Goal: Task Accomplishment & Management: Use online tool/utility

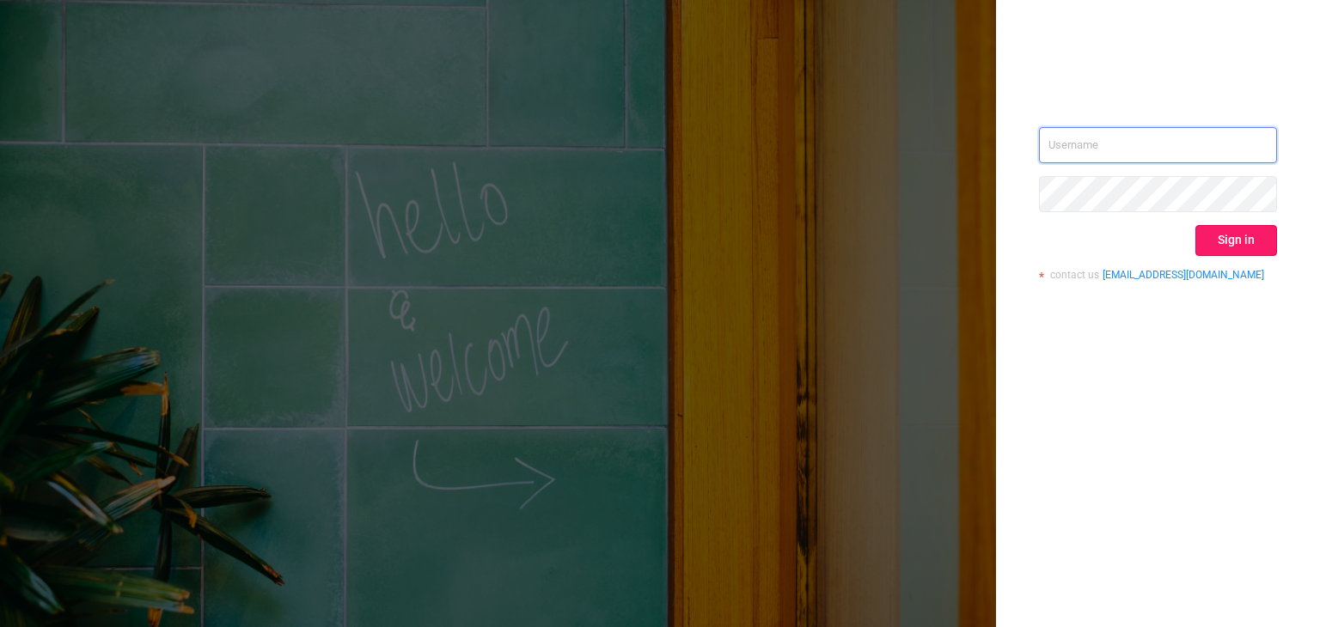
type input "[EMAIL_ADDRESS][DOMAIN_NAME]"
click at [1252, 240] on button "Sign in" at bounding box center [1237, 240] width 82 height 31
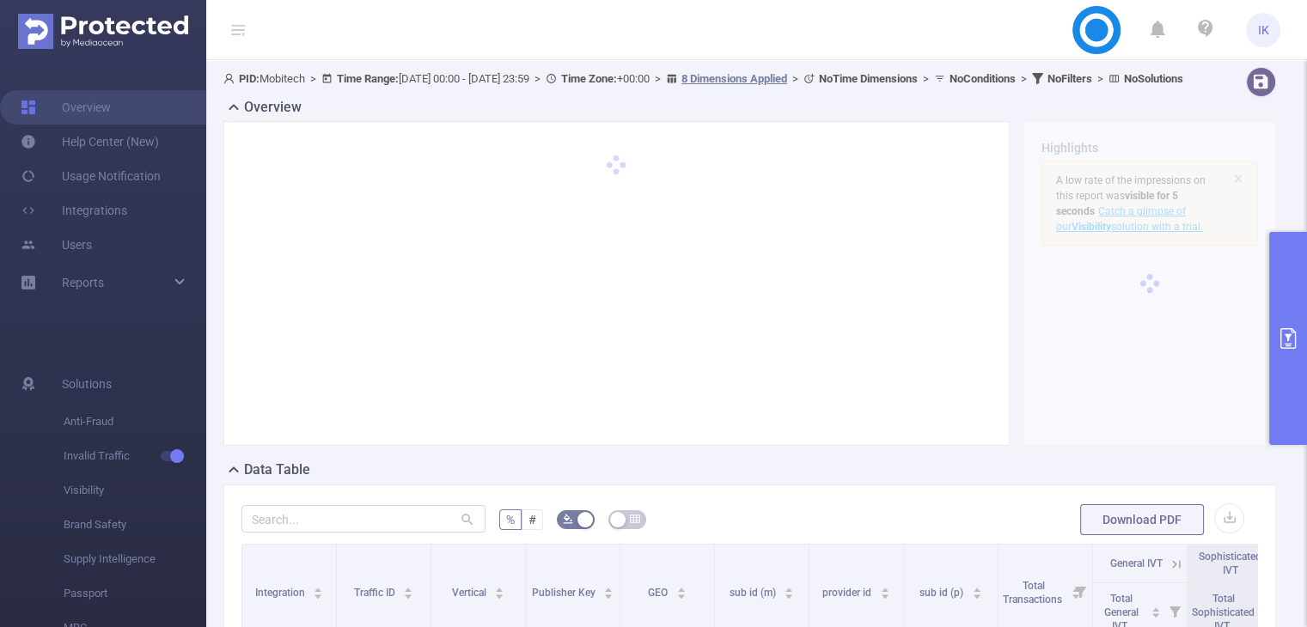
click at [1285, 315] on button "primary" at bounding box center [1289, 338] width 38 height 213
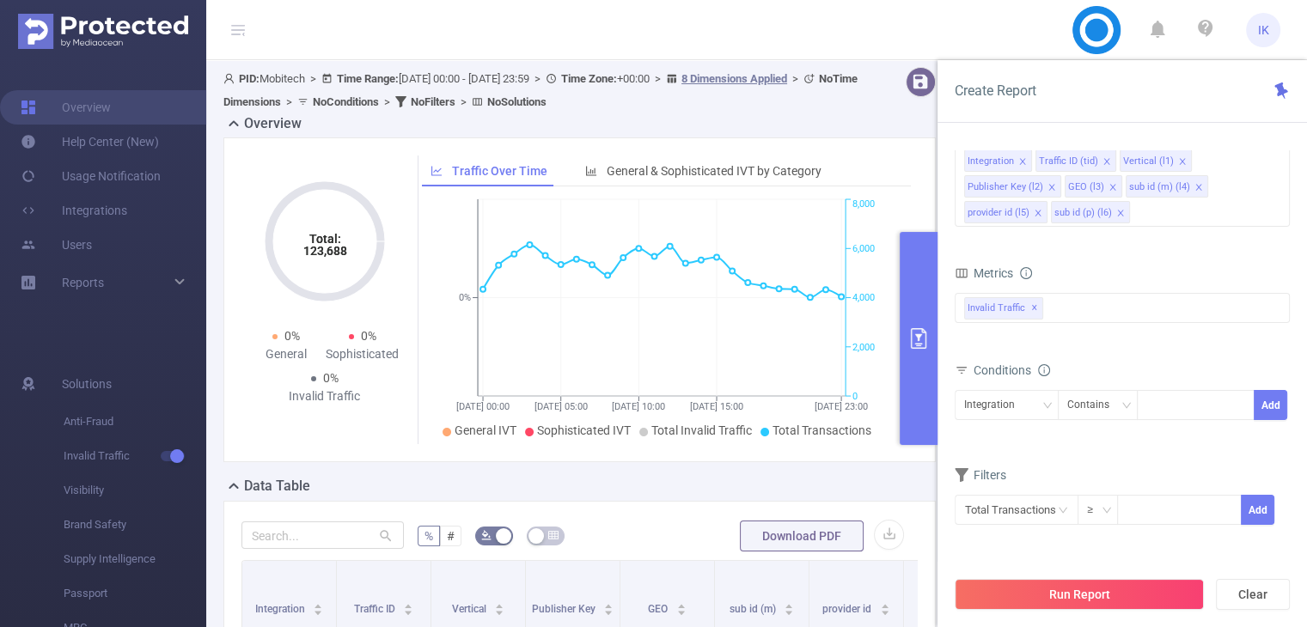
click at [914, 375] on button "primary" at bounding box center [919, 338] width 38 height 213
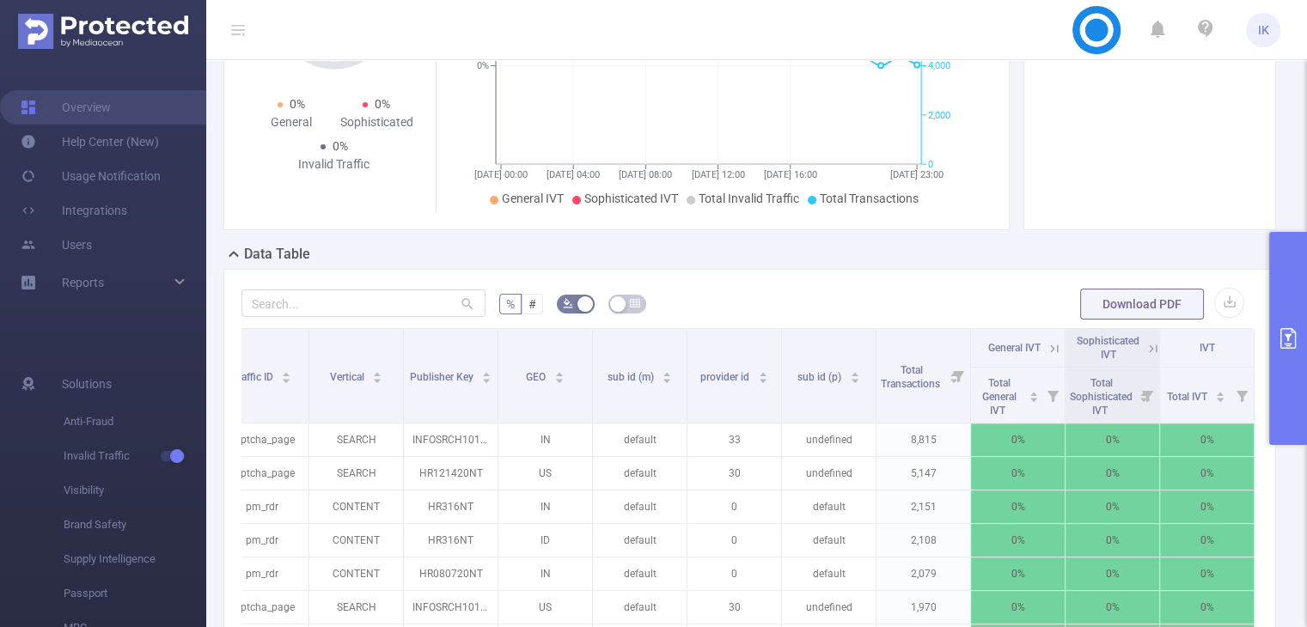
scroll to position [597, 0]
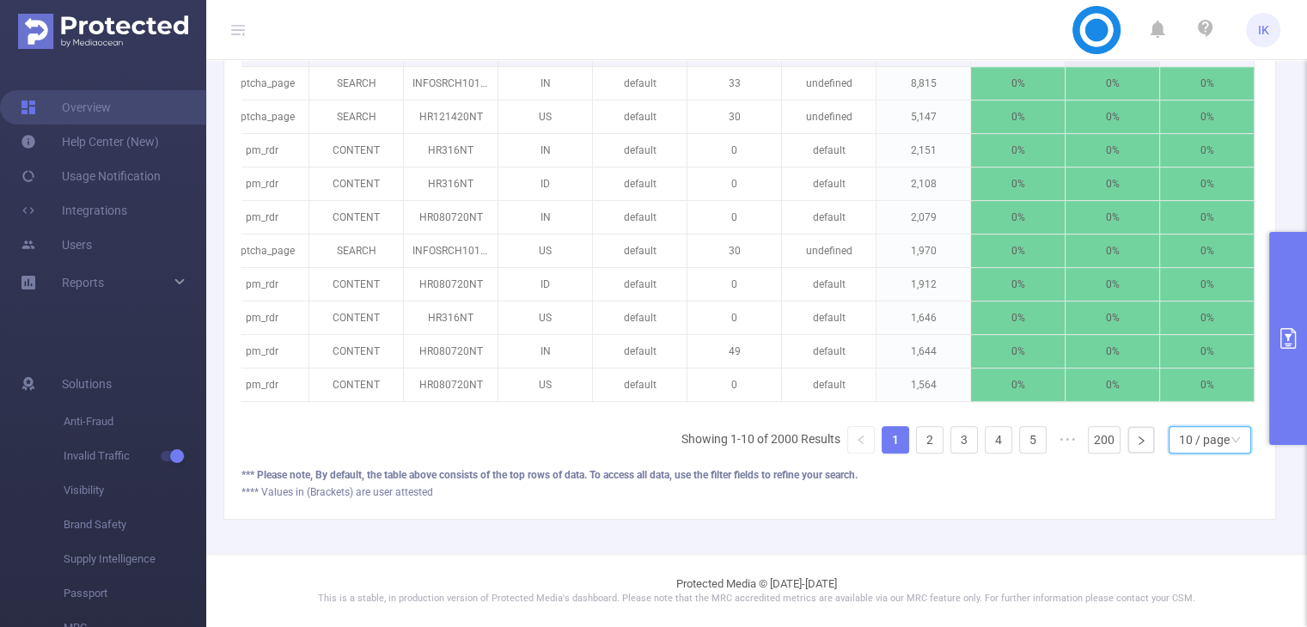
click at [1220, 450] on div "10 / page" at bounding box center [1210, 440] width 83 height 28
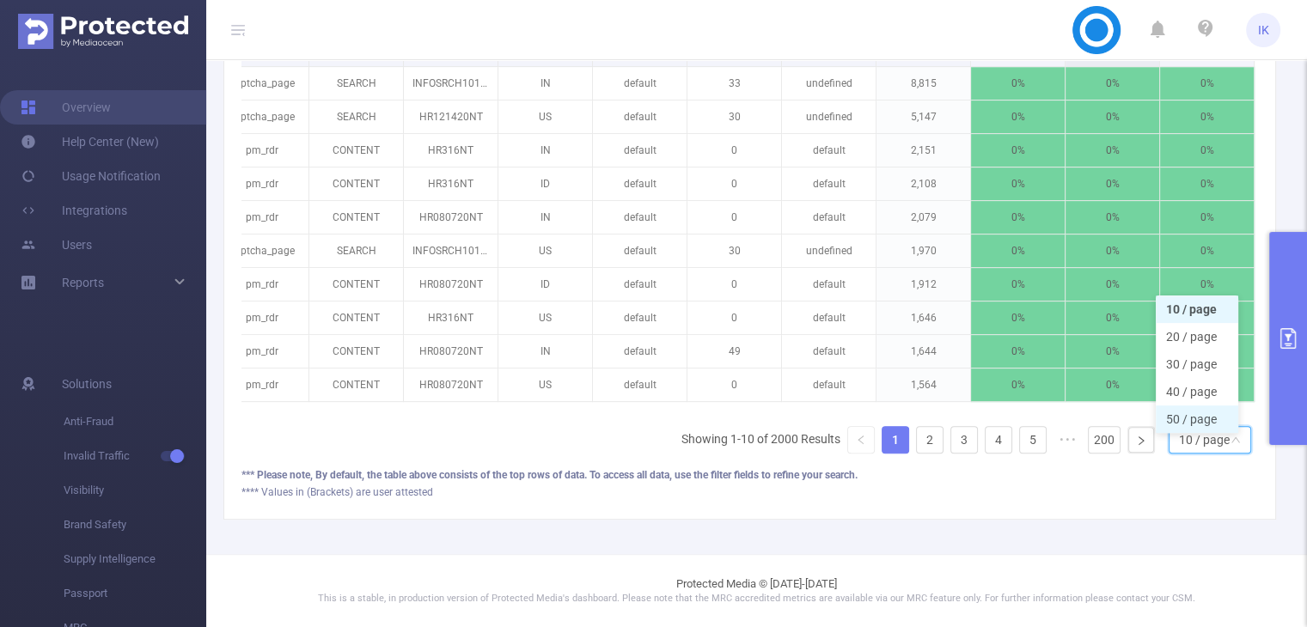
click at [1198, 419] on li "50 / page" at bounding box center [1197, 420] width 83 height 28
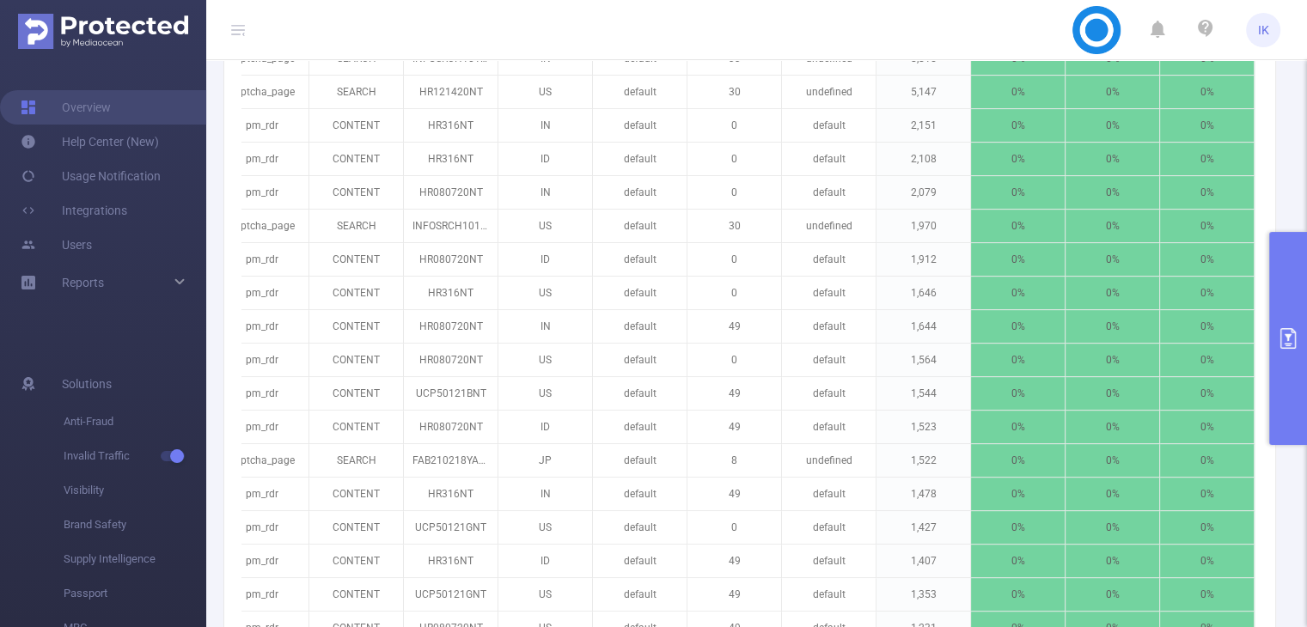
click at [1296, 389] on button "primary" at bounding box center [1289, 338] width 38 height 213
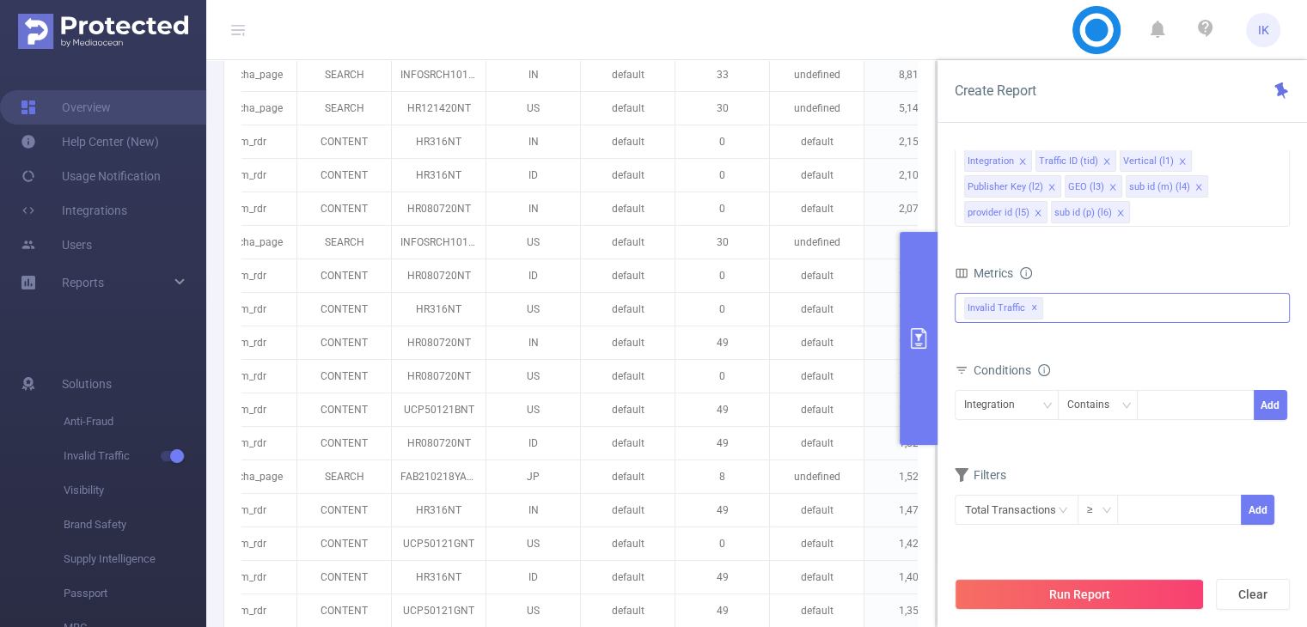
click at [1107, 317] on div "Invalid Traffic ✕" at bounding box center [1122, 308] width 335 height 30
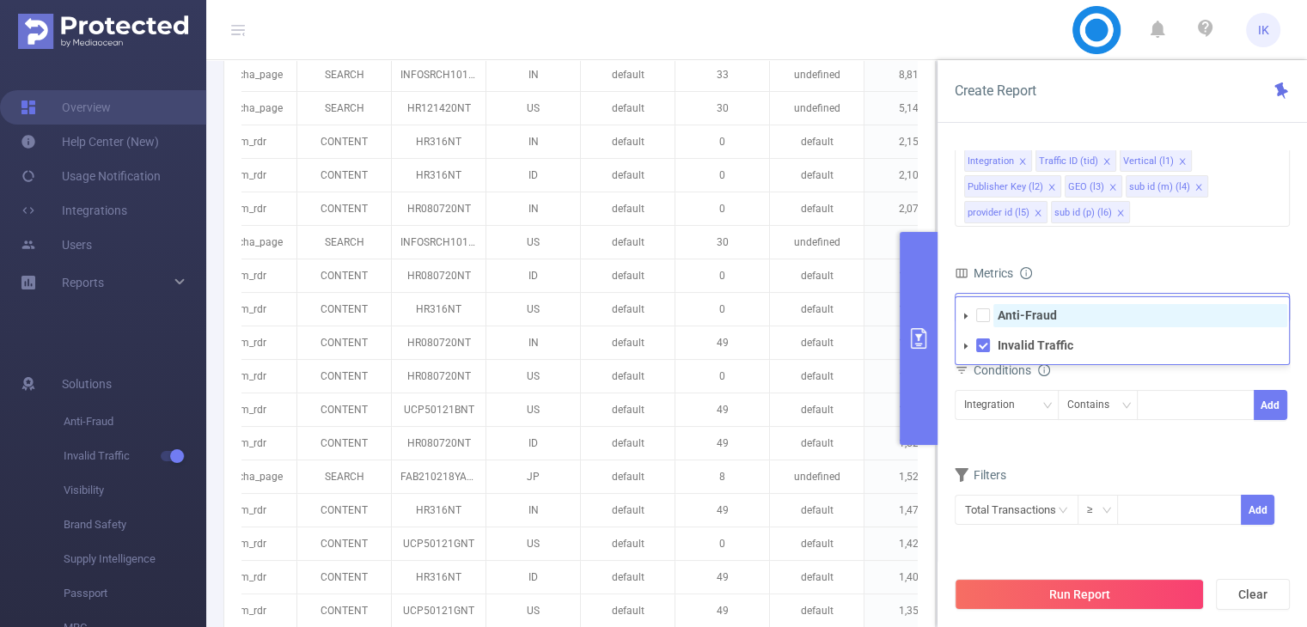
click at [1093, 317] on span "Anti-Fraud" at bounding box center [1141, 315] width 294 height 23
click at [1175, 387] on div "Integration Contains Add" at bounding box center [1122, 411] width 335 height 49
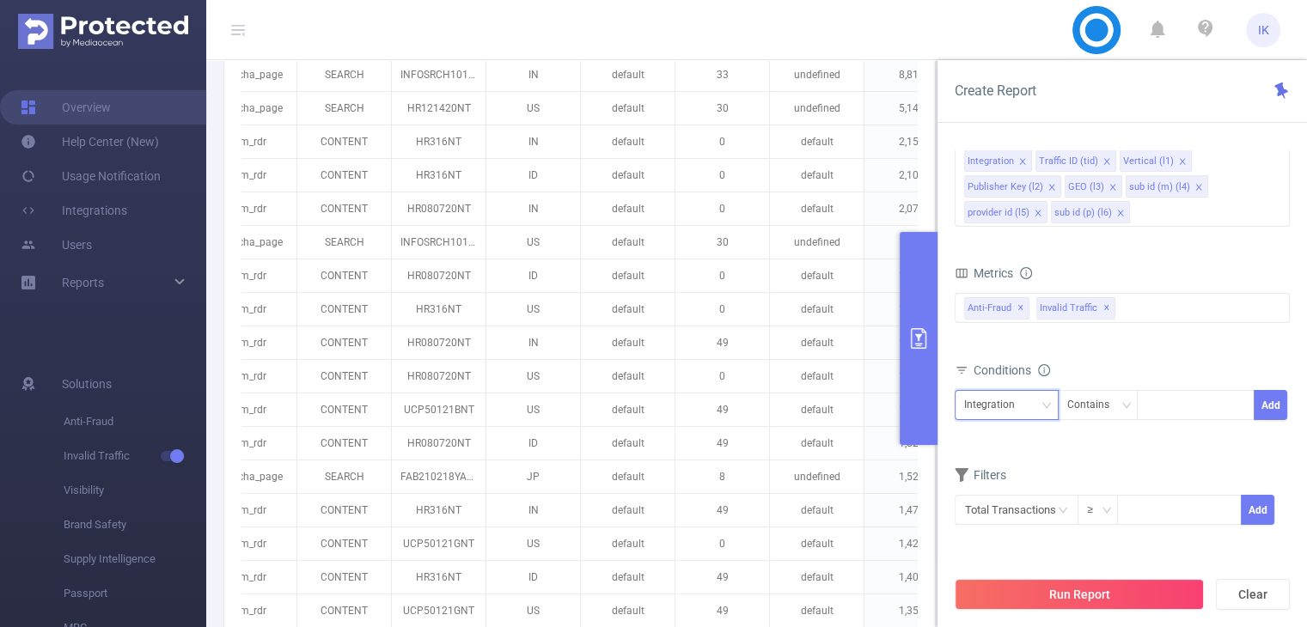
click at [993, 412] on div "Integration" at bounding box center [995, 405] width 63 height 28
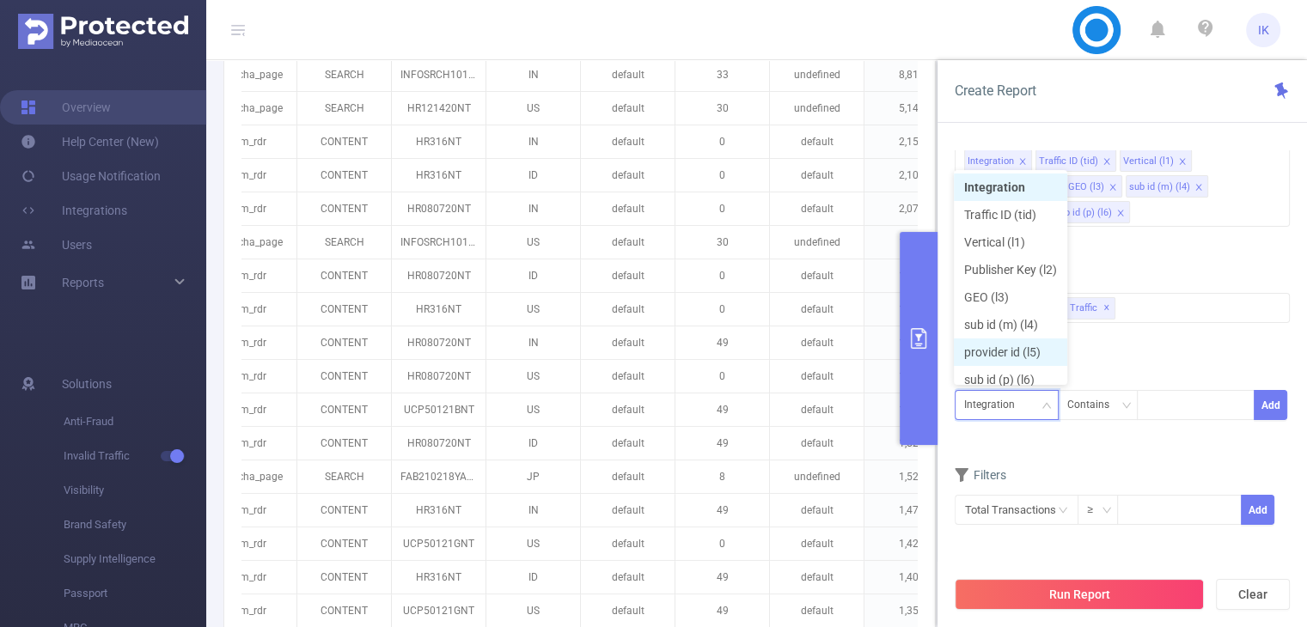
scroll to position [9, 0]
click at [1019, 266] on li "Publisher Key (l2)" at bounding box center [1010, 262] width 113 height 28
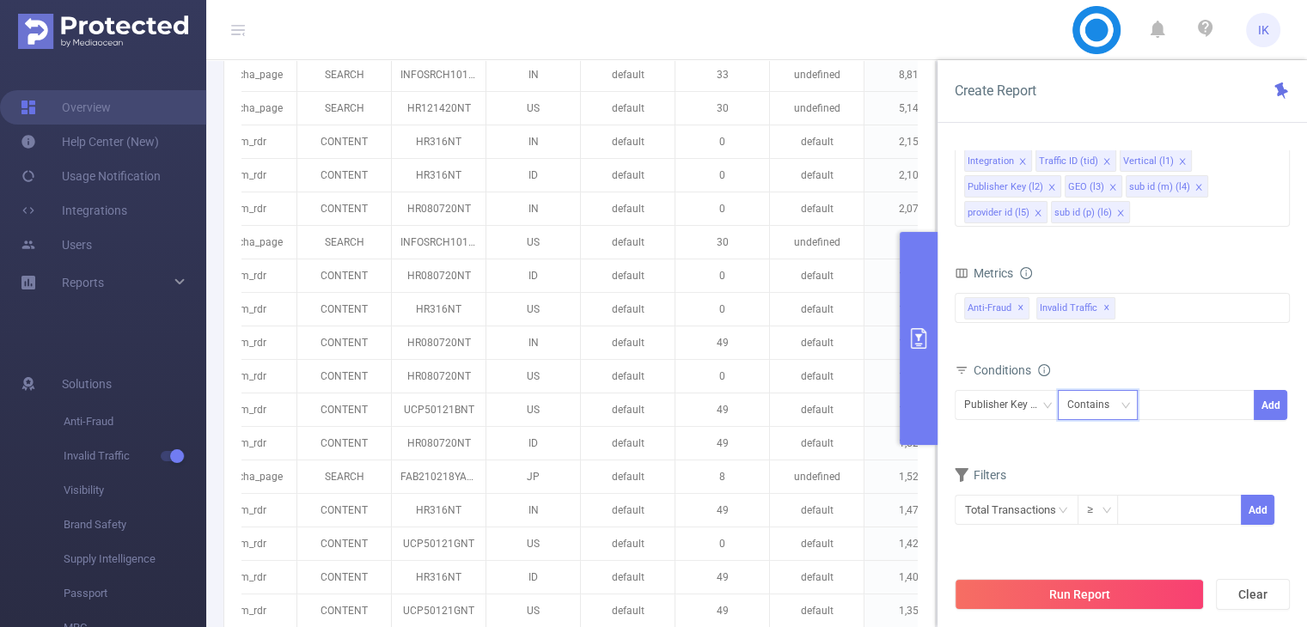
click at [1086, 407] on div "Contains" at bounding box center [1095, 405] width 54 height 28
click at [1086, 459] on li "Is" at bounding box center [1114, 467] width 114 height 28
click at [1159, 406] on div at bounding box center [1196, 405] width 99 height 28
paste input "LNV2201MG"
type input "LNV2201MG"
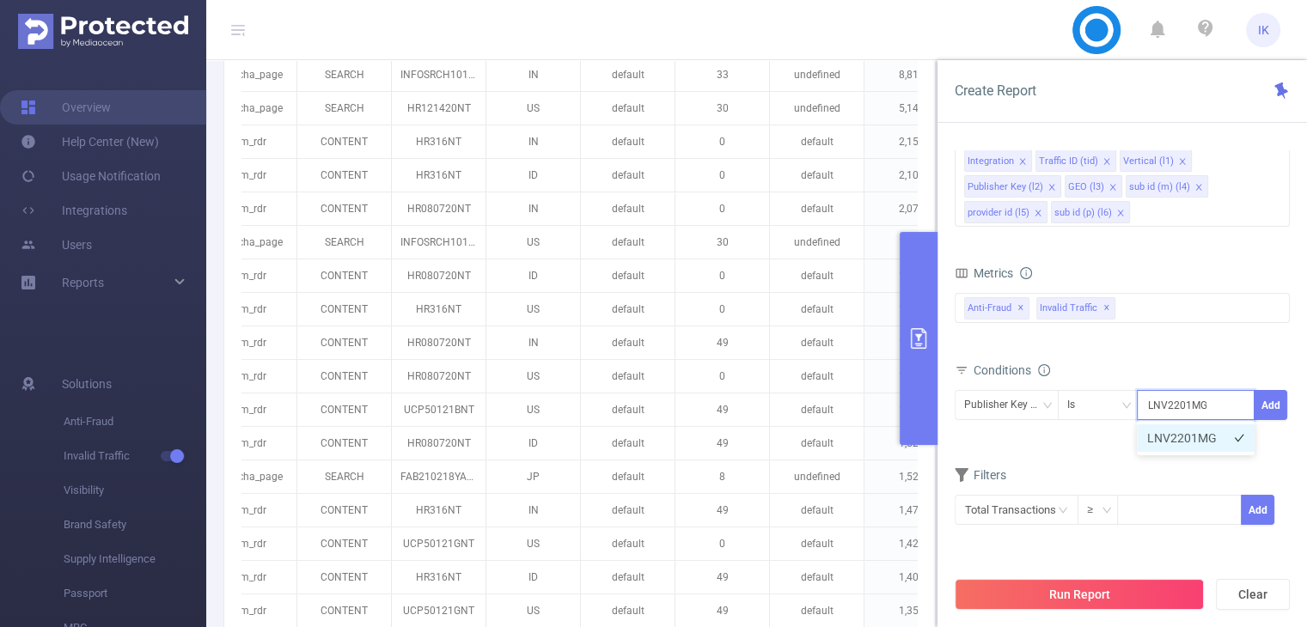
click at [1168, 432] on li "LNV2201MG" at bounding box center [1196, 439] width 118 height 28
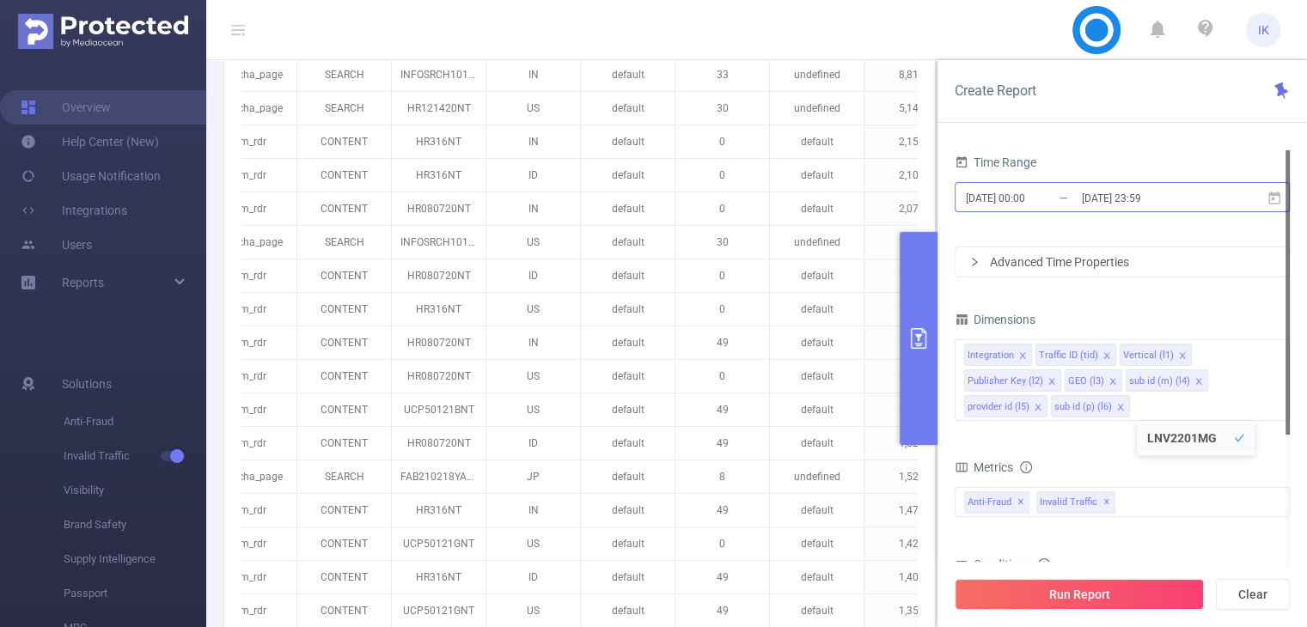
click at [1090, 199] on input "[DATE] 23:59" at bounding box center [1149, 198] width 139 height 23
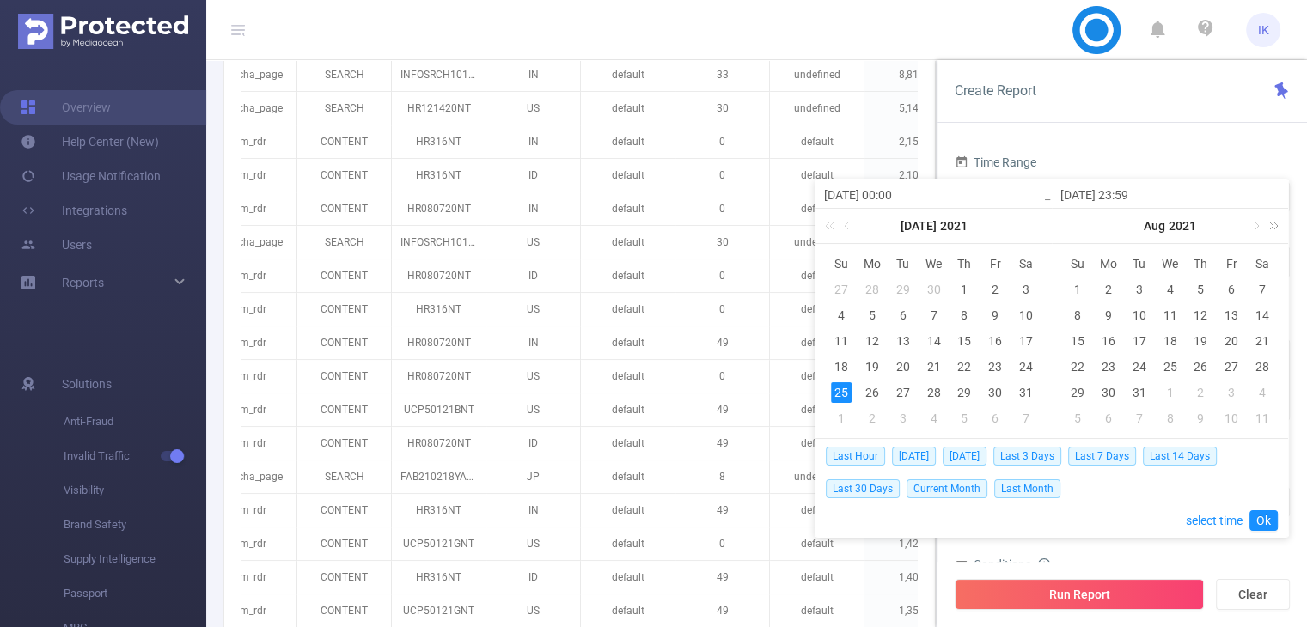
click at [1275, 224] on link at bounding box center [1271, 226] width 22 height 34
click at [1255, 227] on link at bounding box center [1255, 226] width 15 height 34
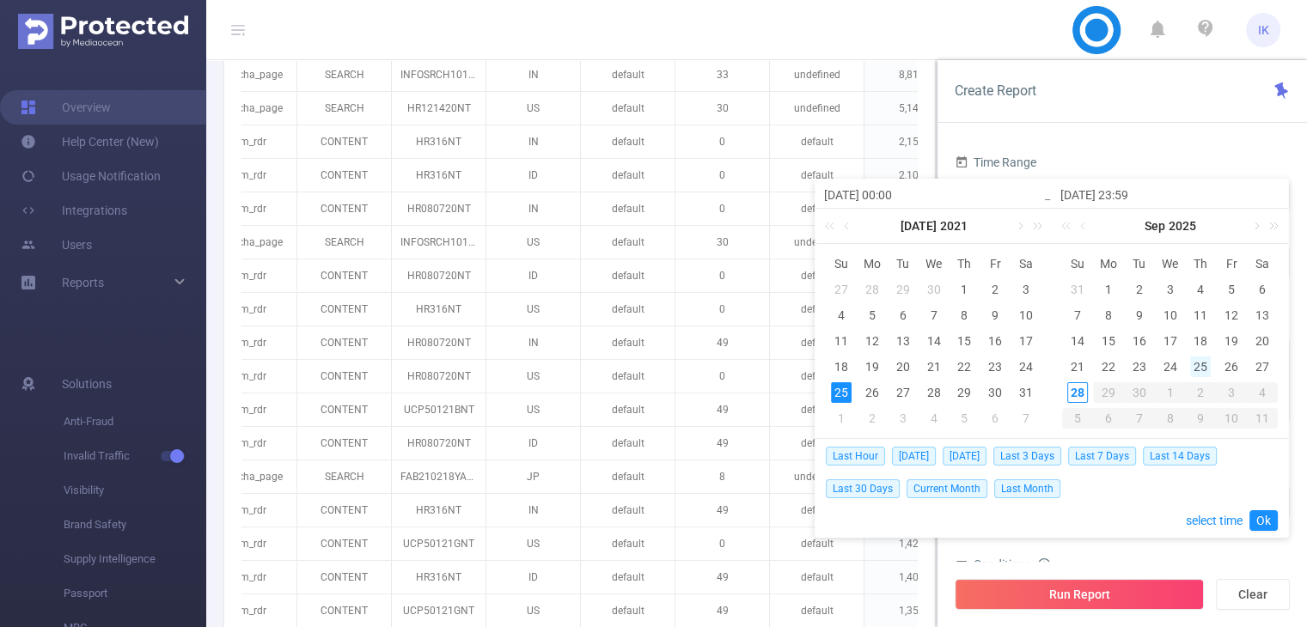
click at [1197, 365] on div "25" at bounding box center [1201, 367] width 21 height 21
click at [1083, 396] on div "28" at bounding box center [1078, 393] width 21 height 21
type input "[DATE] 00:00"
type input "[DATE] 23:59"
type input "[DATE] 00:00"
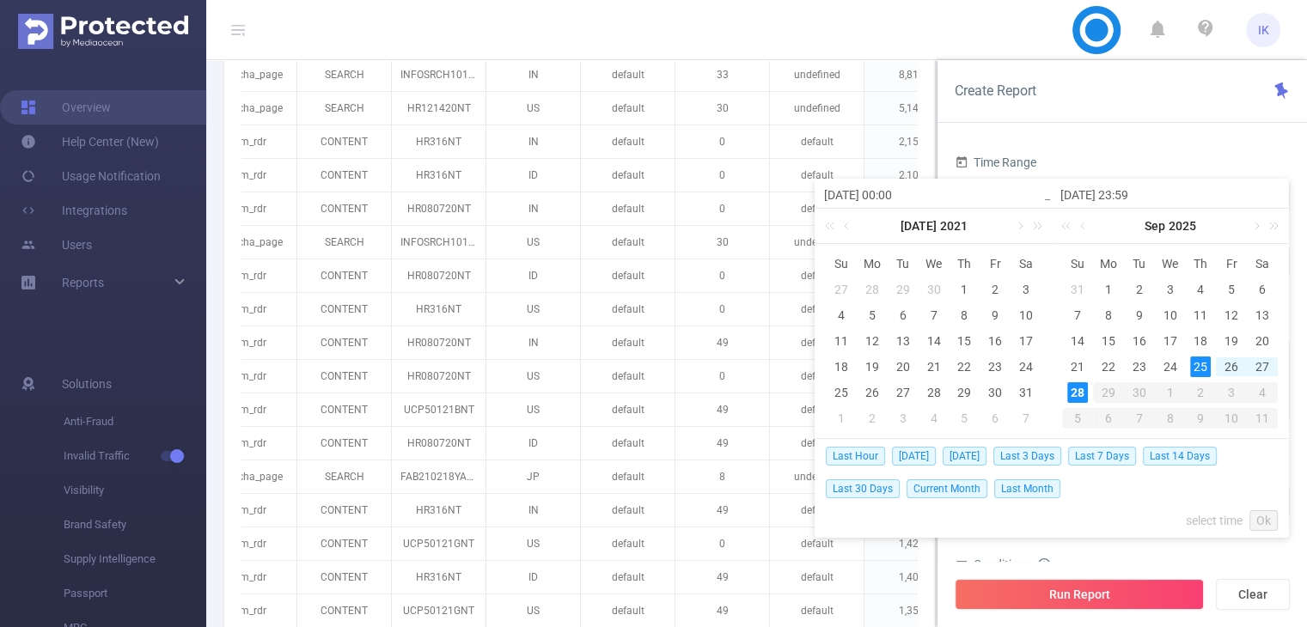
type input "[DATE] 23:59"
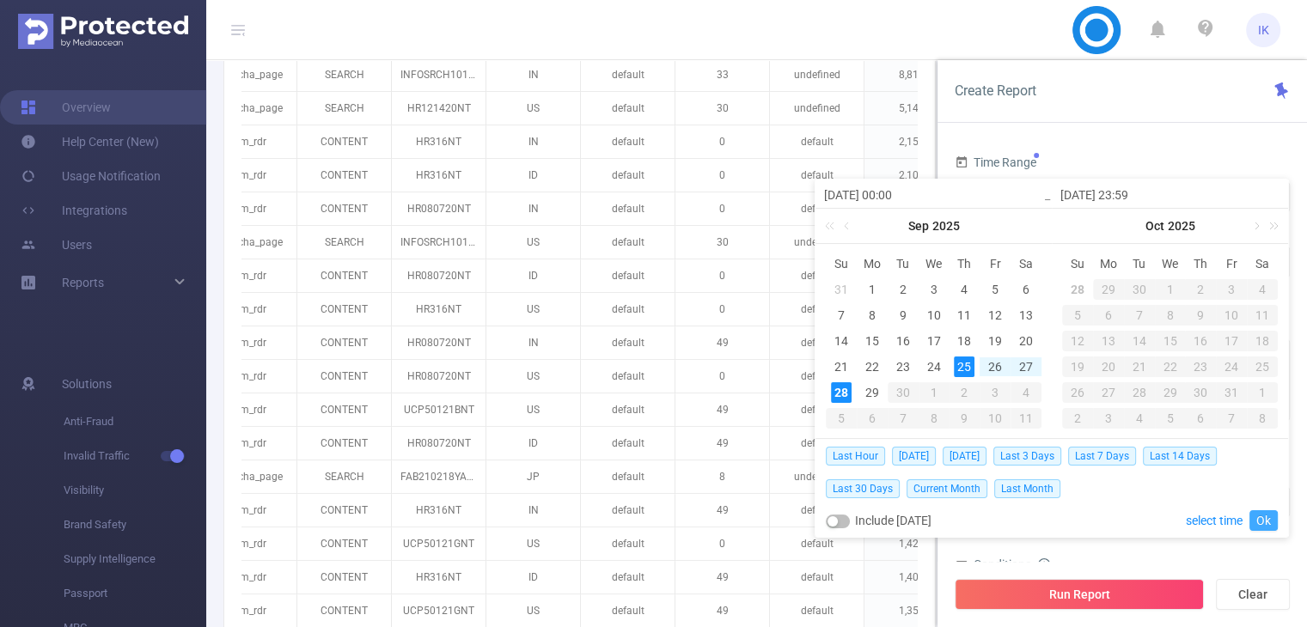
click at [1255, 517] on link "Ok" at bounding box center [1264, 521] width 28 height 21
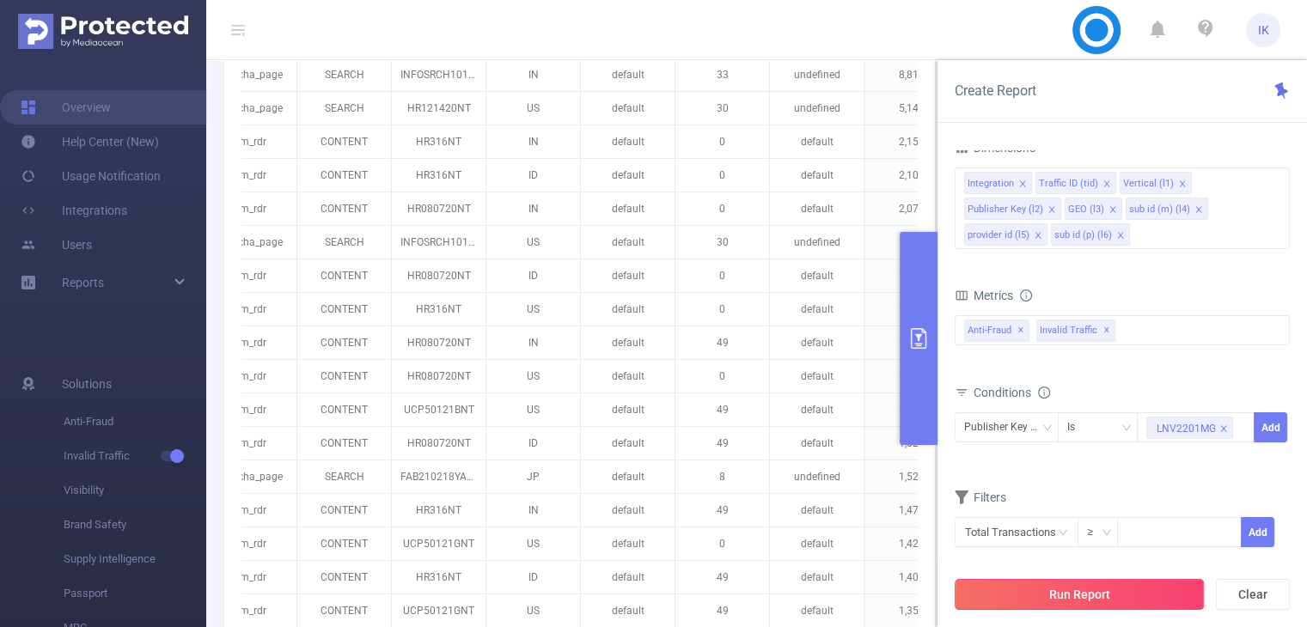
click at [1152, 581] on button "Run Report" at bounding box center [1079, 594] width 249 height 31
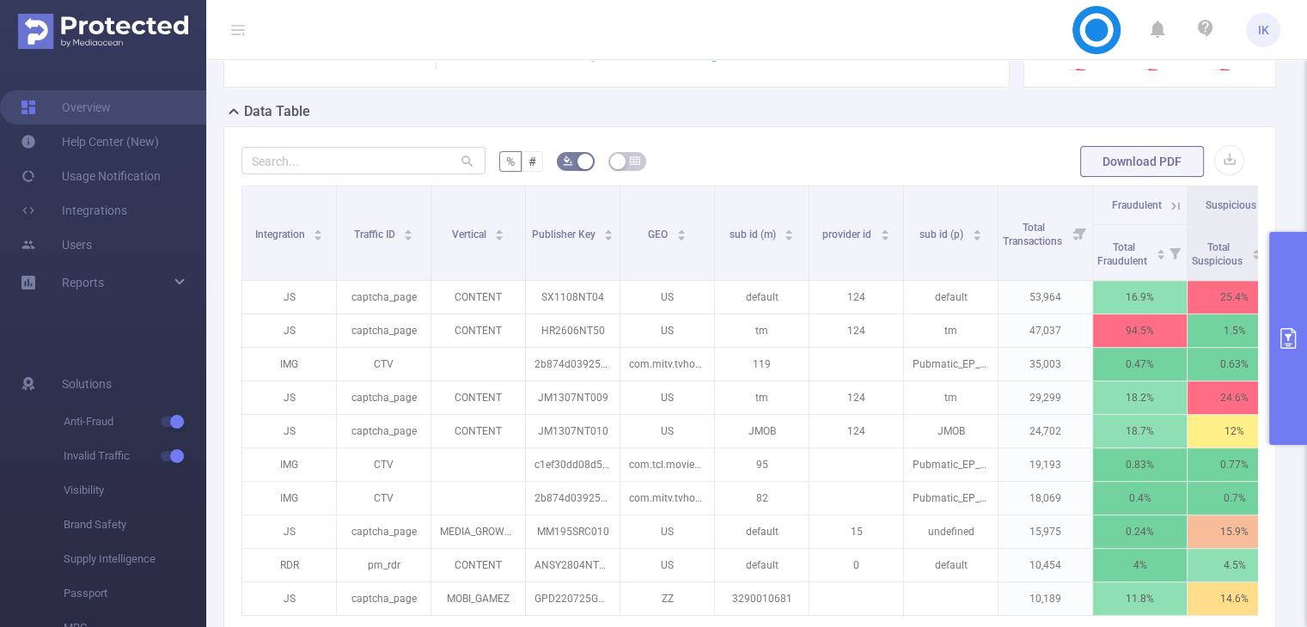
scroll to position [409, 0]
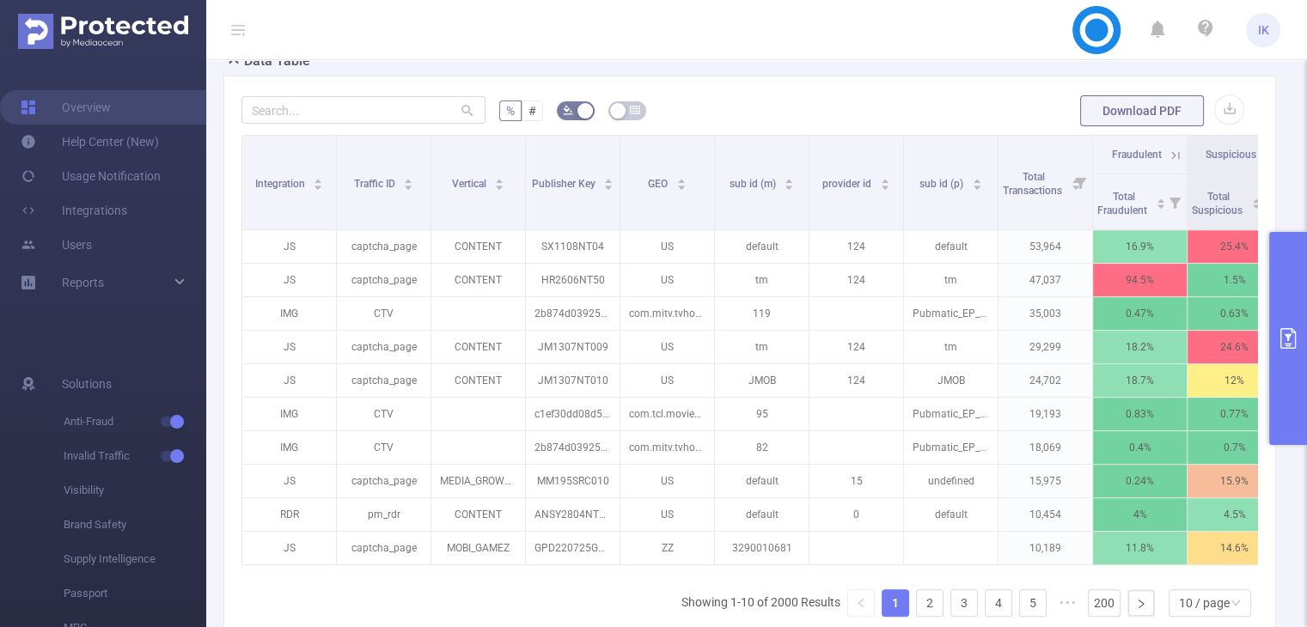
drag, startPoint x: 856, startPoint y: 603, endPoint x: 774, endPoint y: 590, distance: 82.7
click at [774, 590] on div "Integration Traffic ID Vertical Publisher Key GEO sub id (m) provider id sub id…" at bounding box center [750, 383] width 1017 height 496
click at [1295, 323] on button "primary" at bounding box center [1289, 338] width 38 height 213
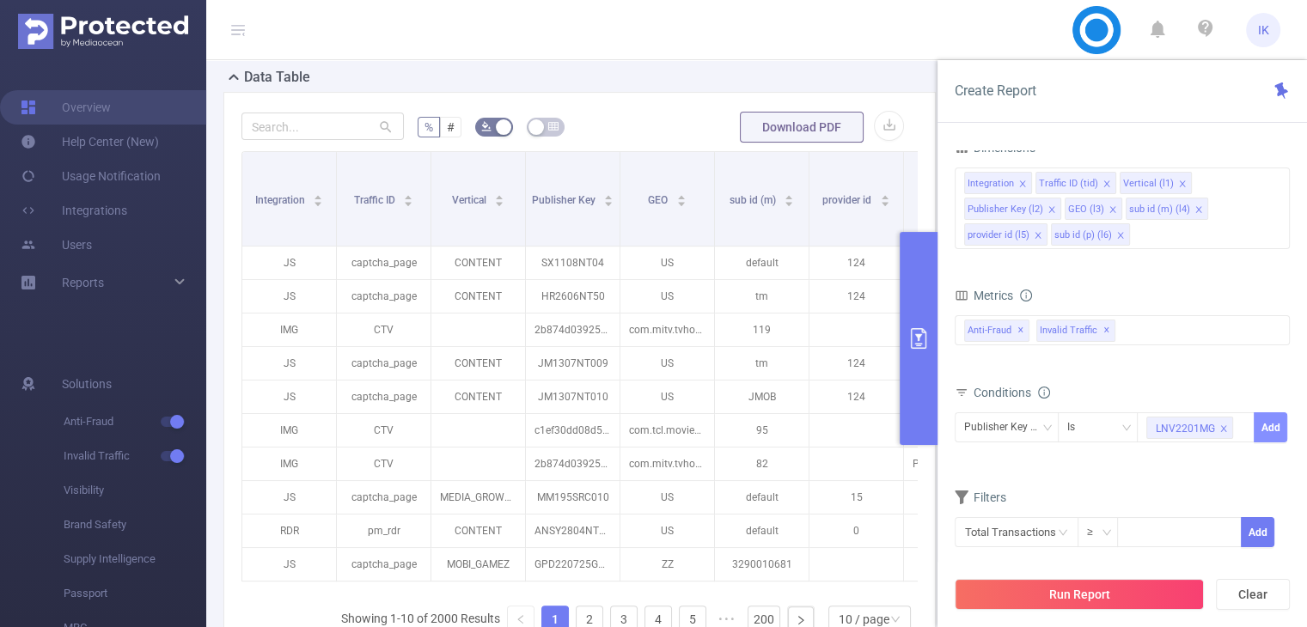
click at [1271, 427] on button "Add" at bounding box center [1271, 428] width 34 height 30
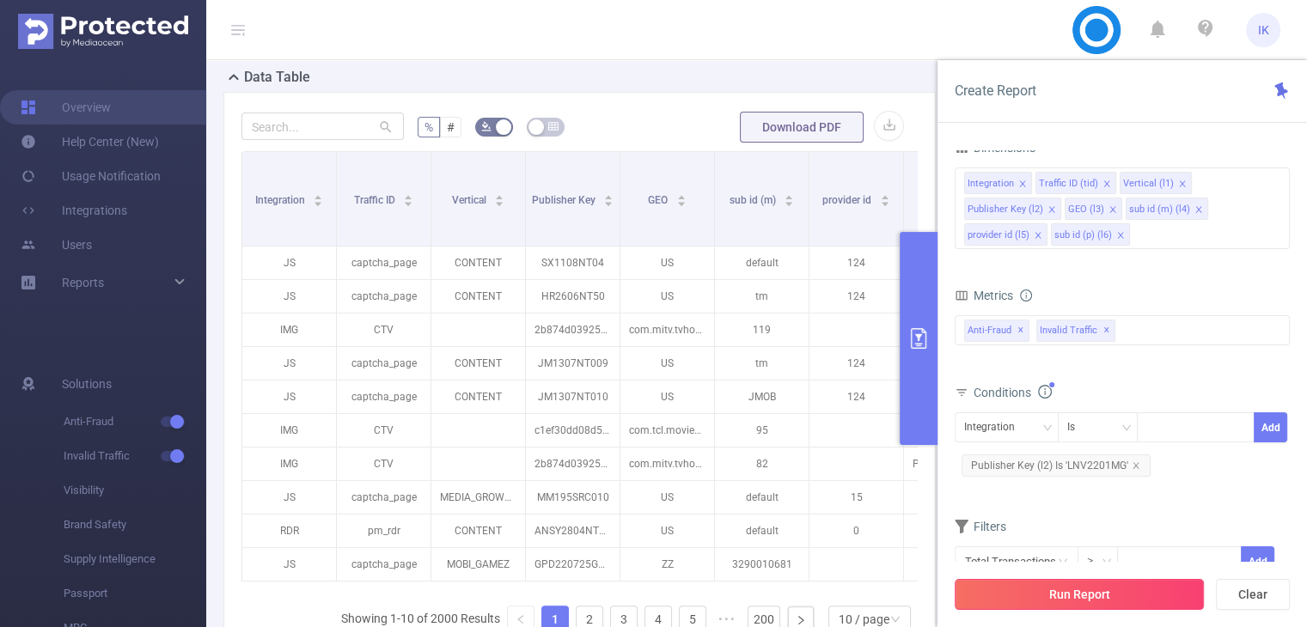
click at [1107, 588] on button "Run Report" at bounding box center [1079, 594] width 249 height 31
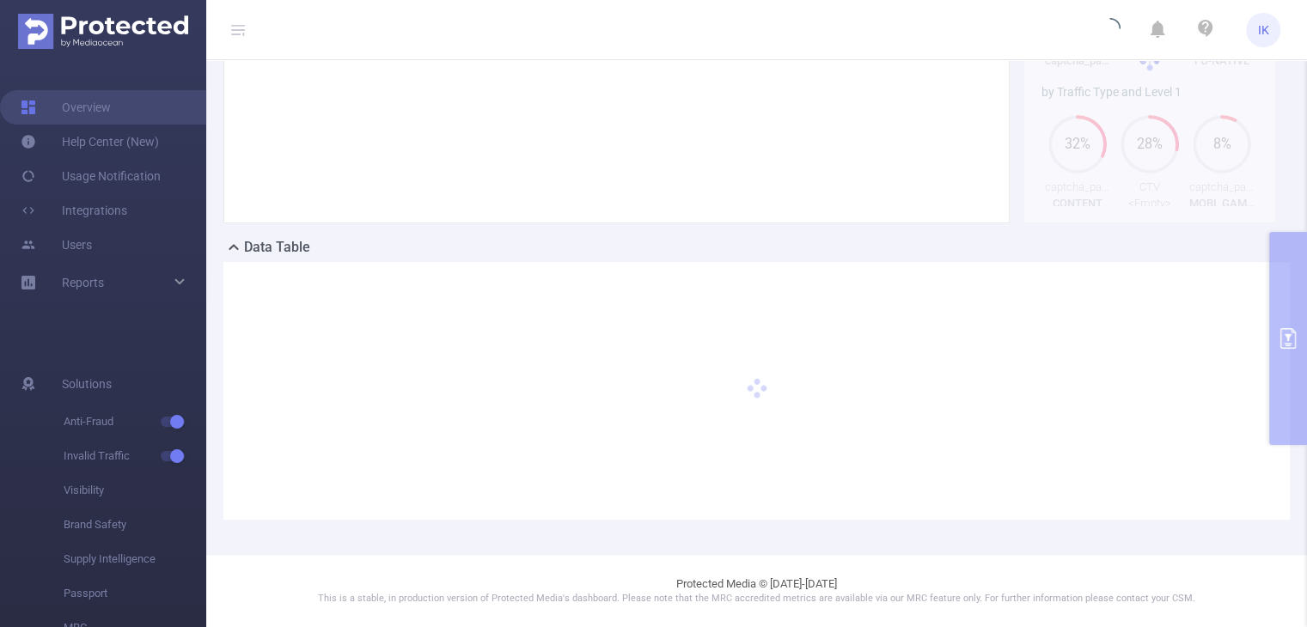
scroll to position [237, 0]
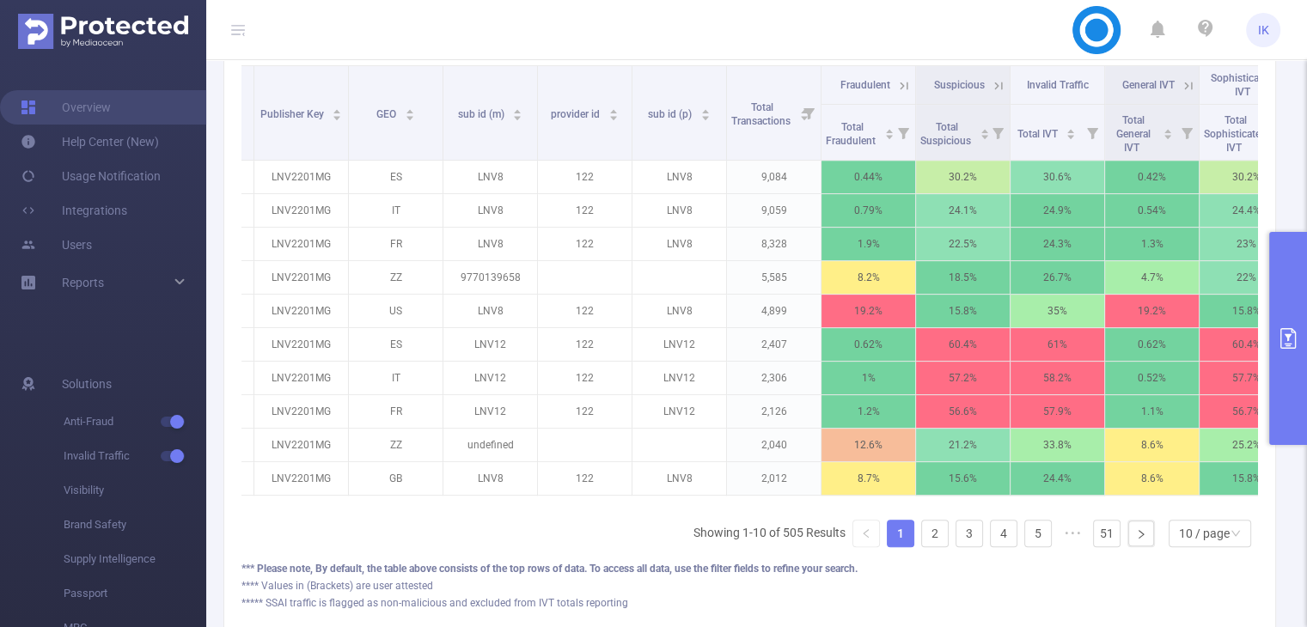
scroll to position [0, 419]
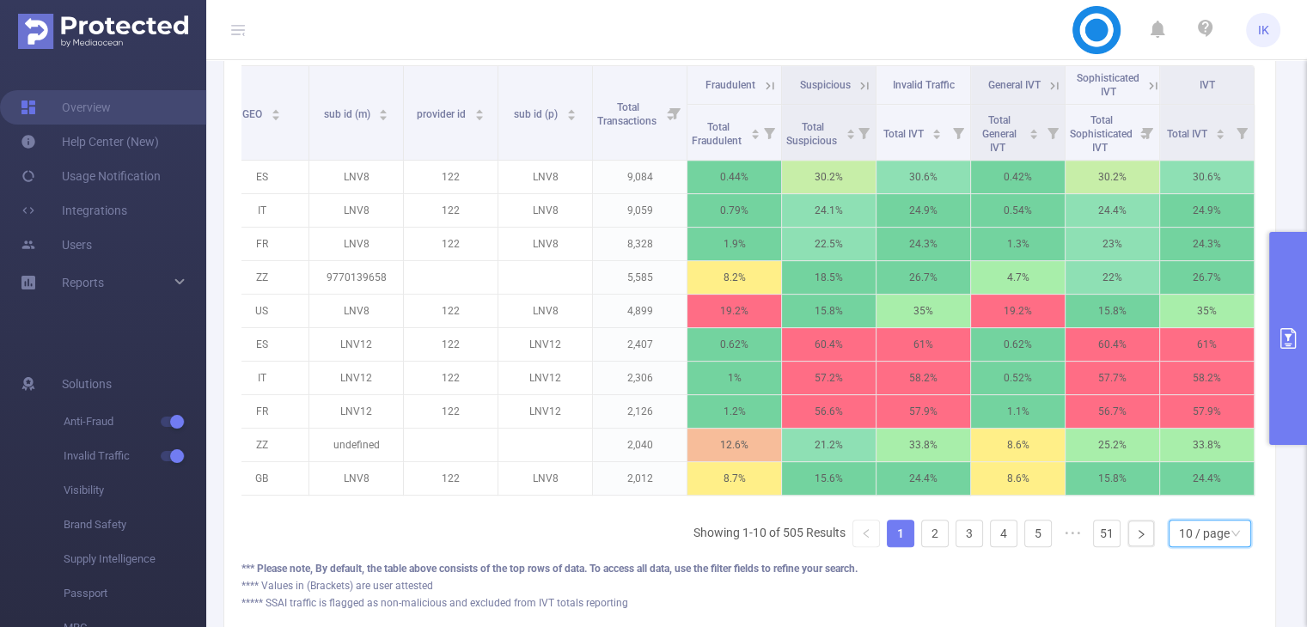
click at [1193, 547] on div "10 / page" at bounding box center [1204, 534] width 51 height 26
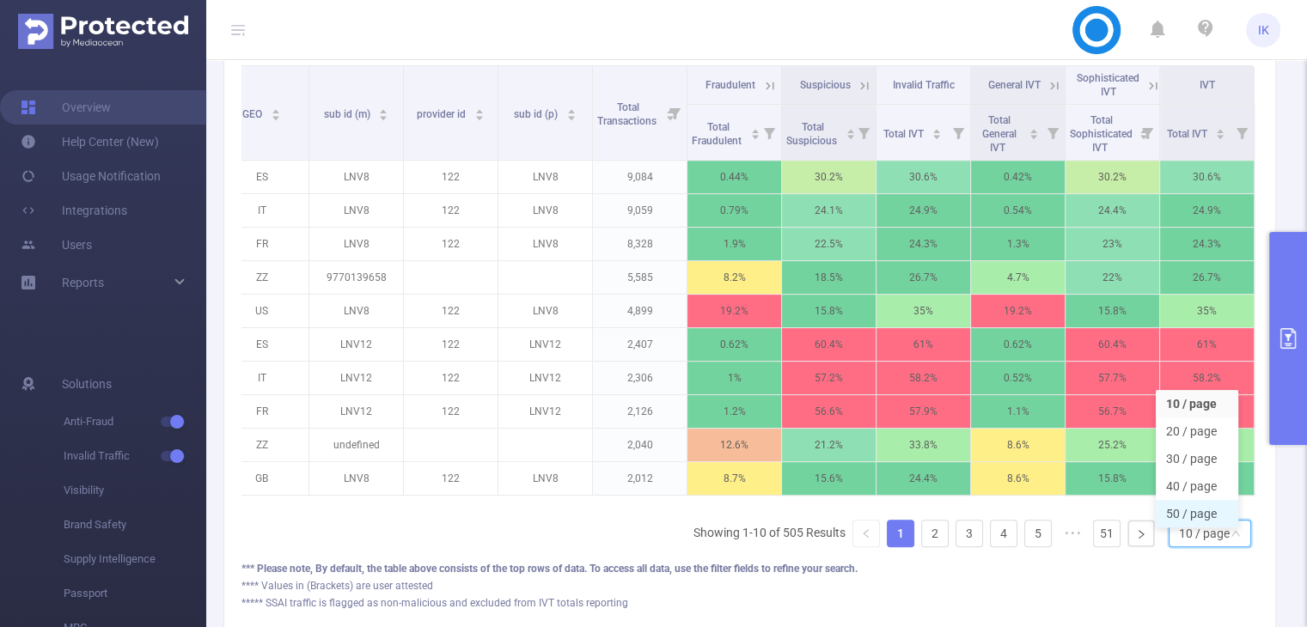
click at [1186, 517] on li "50 / page" at bounding box center [1197, 514] width 83 height 28
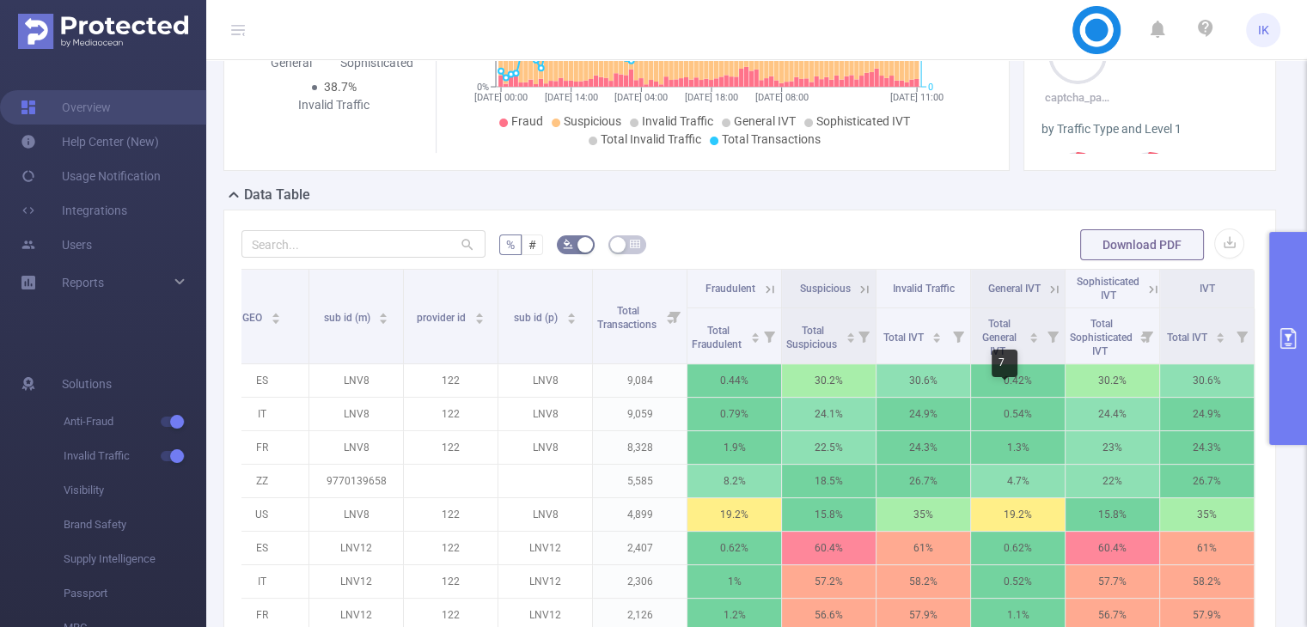
scroll to position [401, 0]
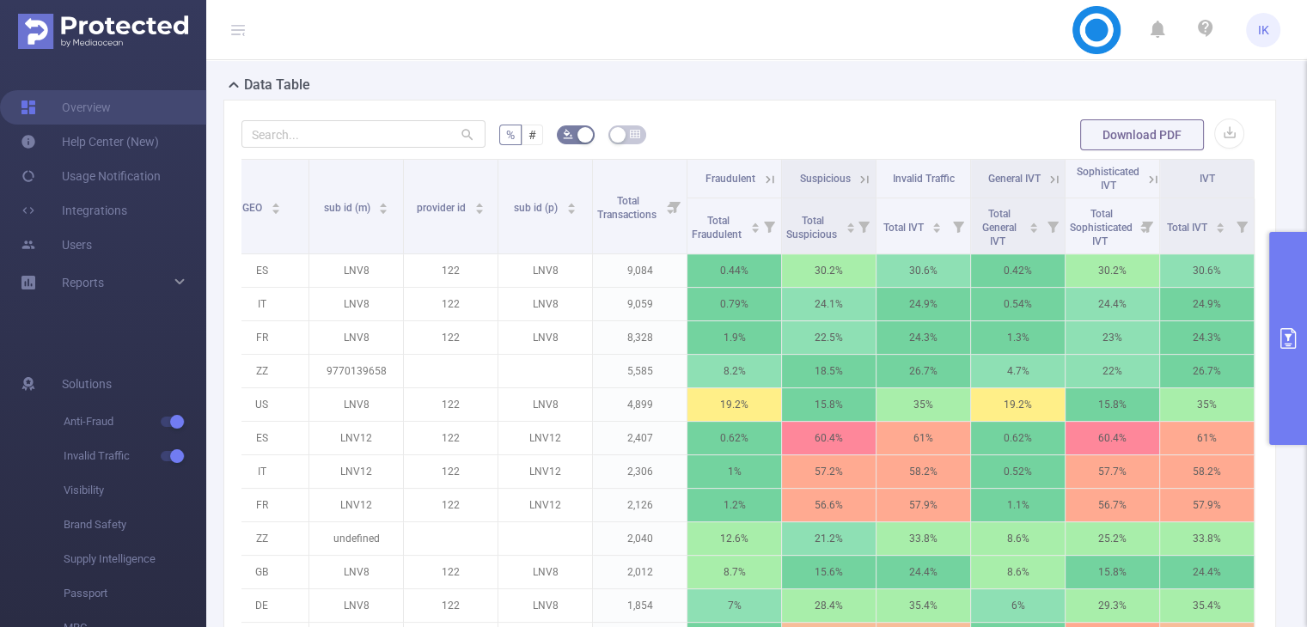
click at [762, 172] on icon at bounding box center [769, 179] width 15 height 15
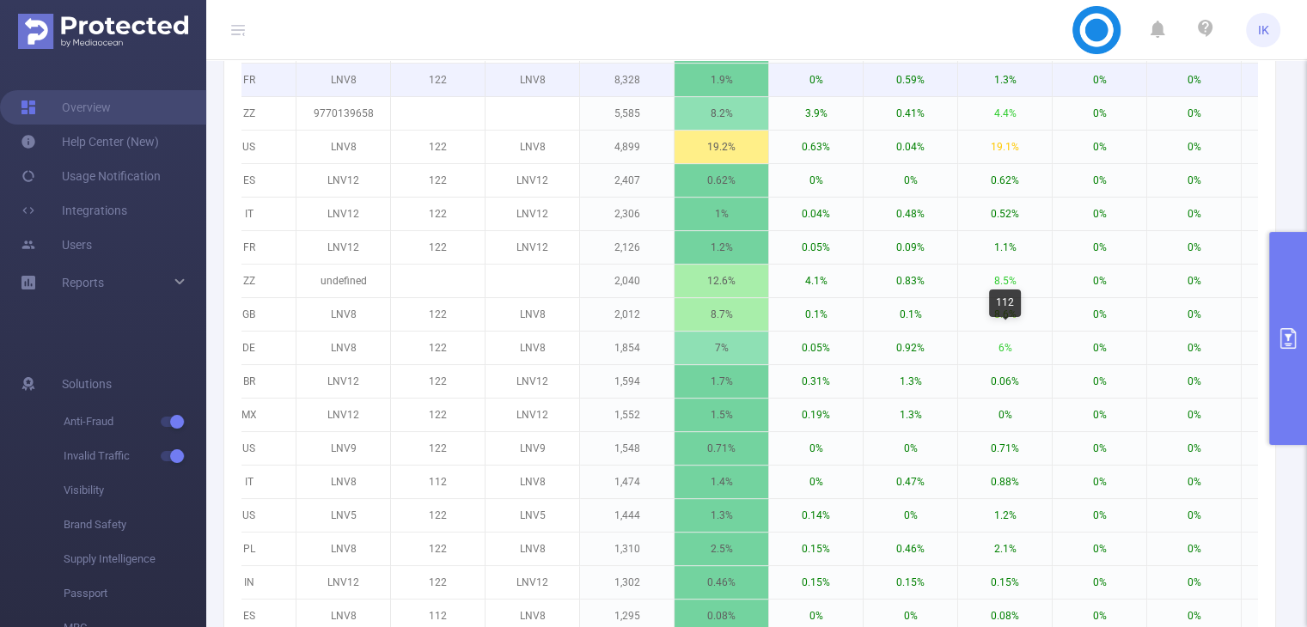
scroll to position [230, 0]
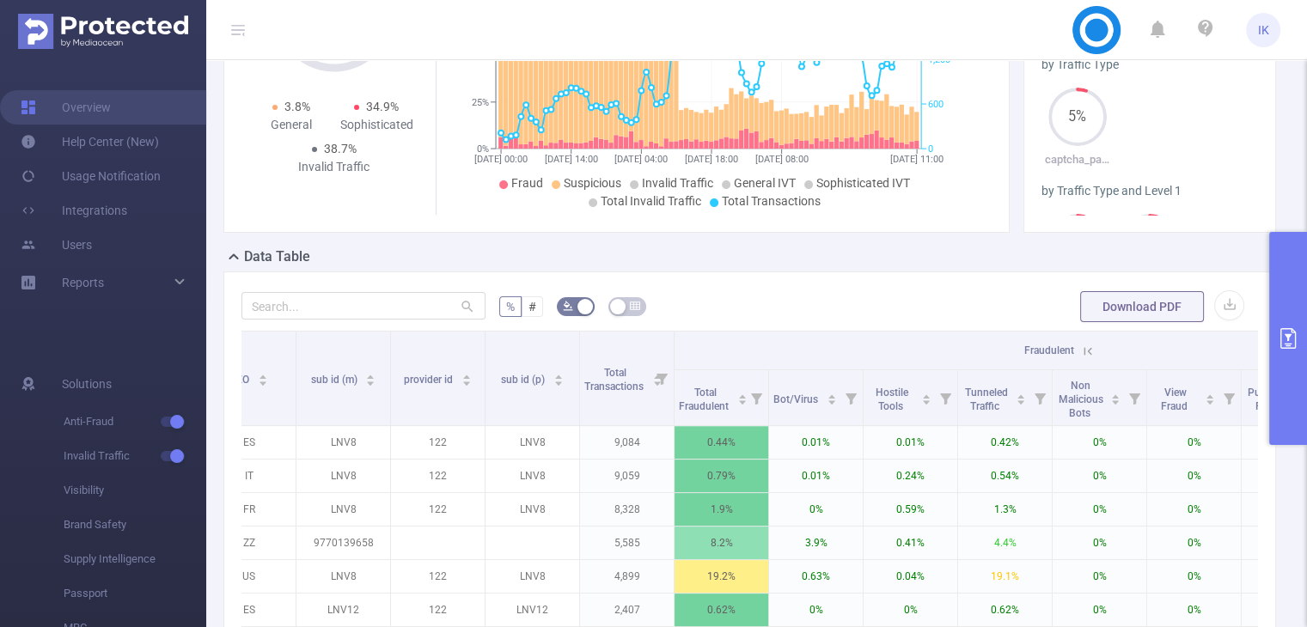
click at [1091, 348] on icon at bounding box center [1087, 351] width 15 height 15
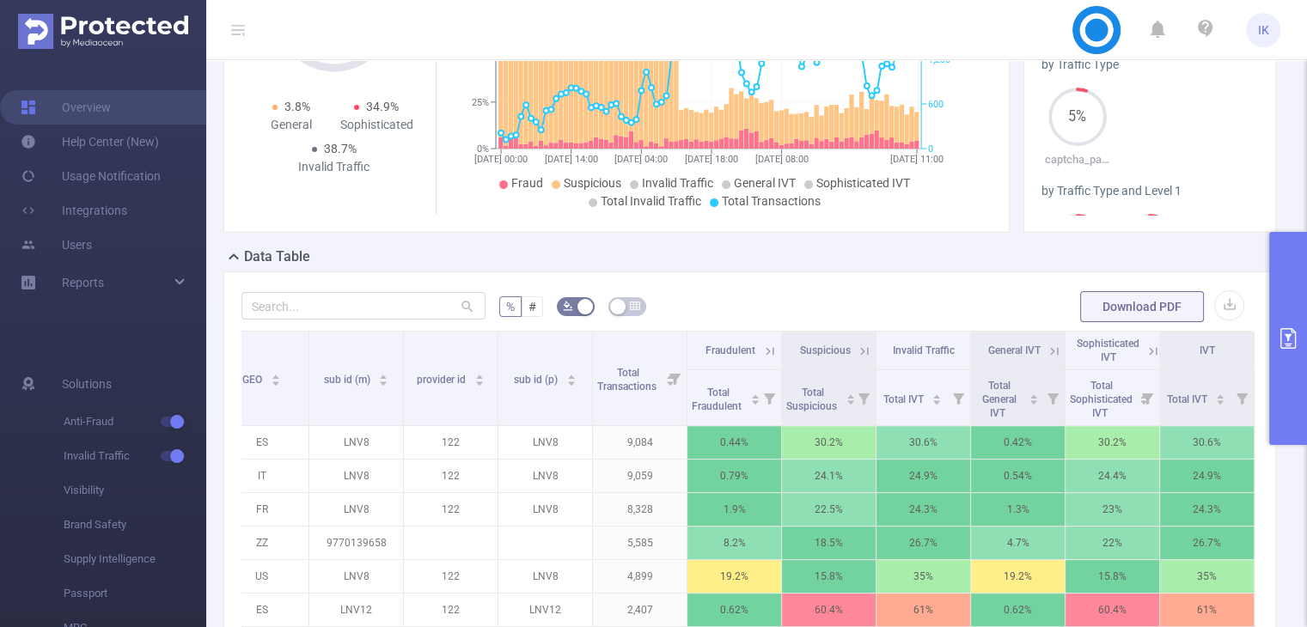
click at [857, 346] on icon at bounding box center [864, 351] width 15 height 15
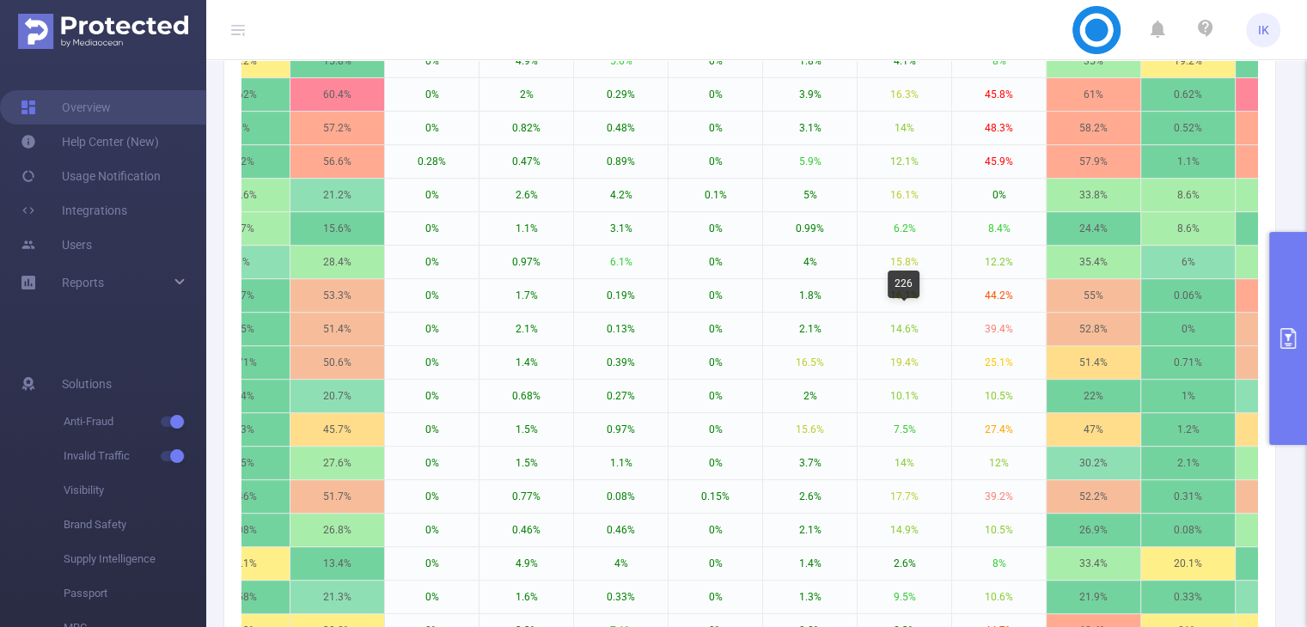
scroll to position [315, 0]
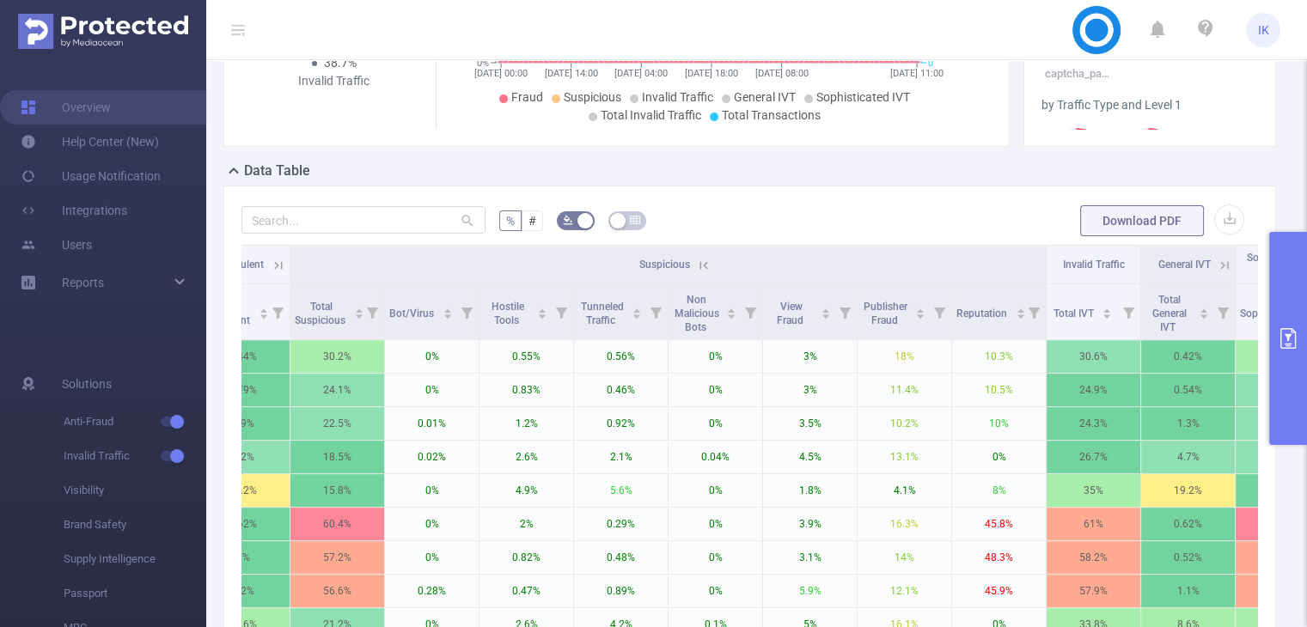
click at [702, 266] on icon at bounding box center [703, 265] width 15 height 15
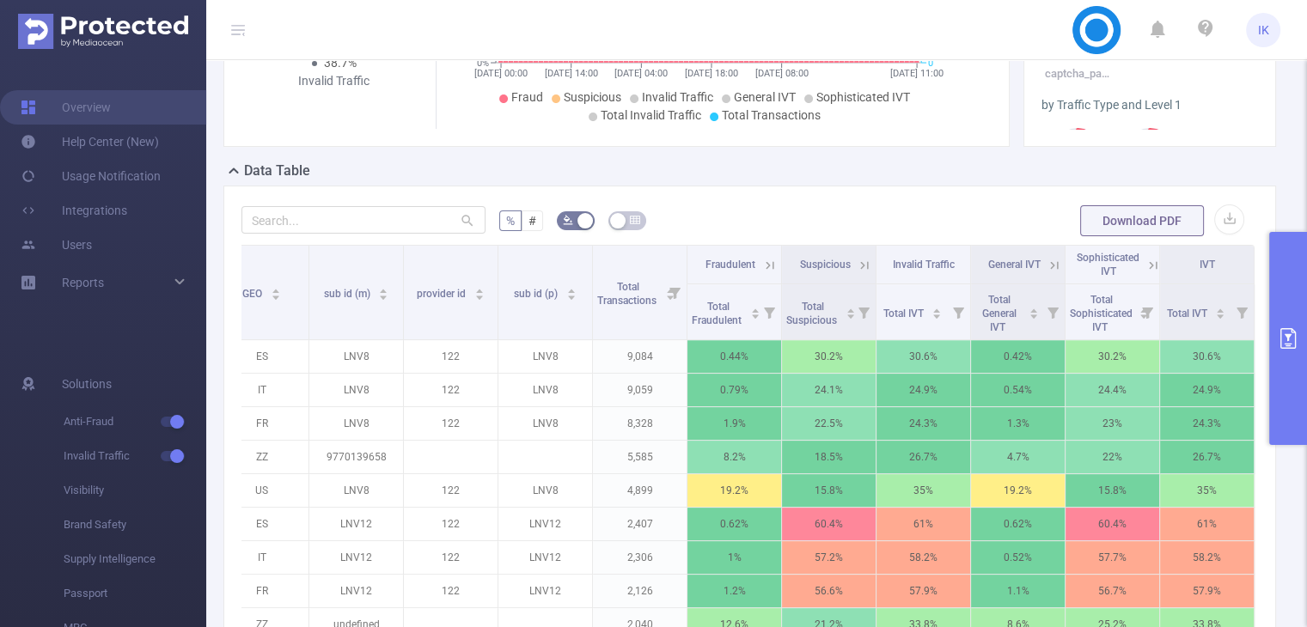
scroll to position [0, 419]
click at [1149, 262] on icon at bounding box center [1153, 265] width 8 height 8
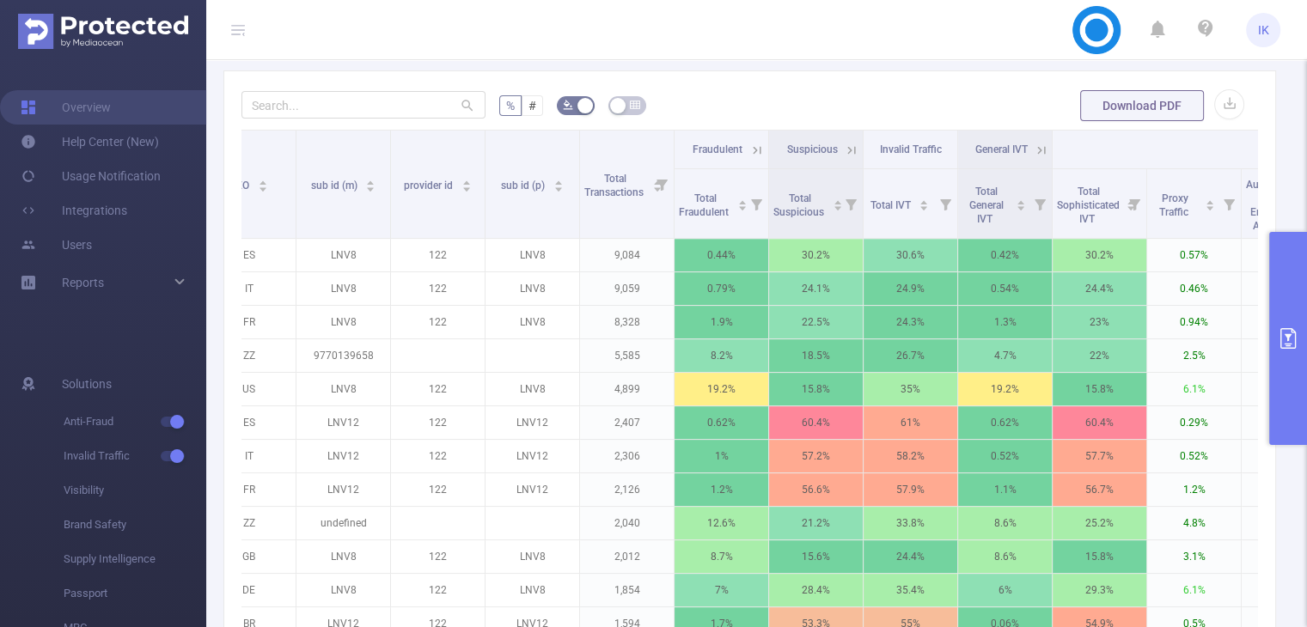
scroll to position [401, 0]
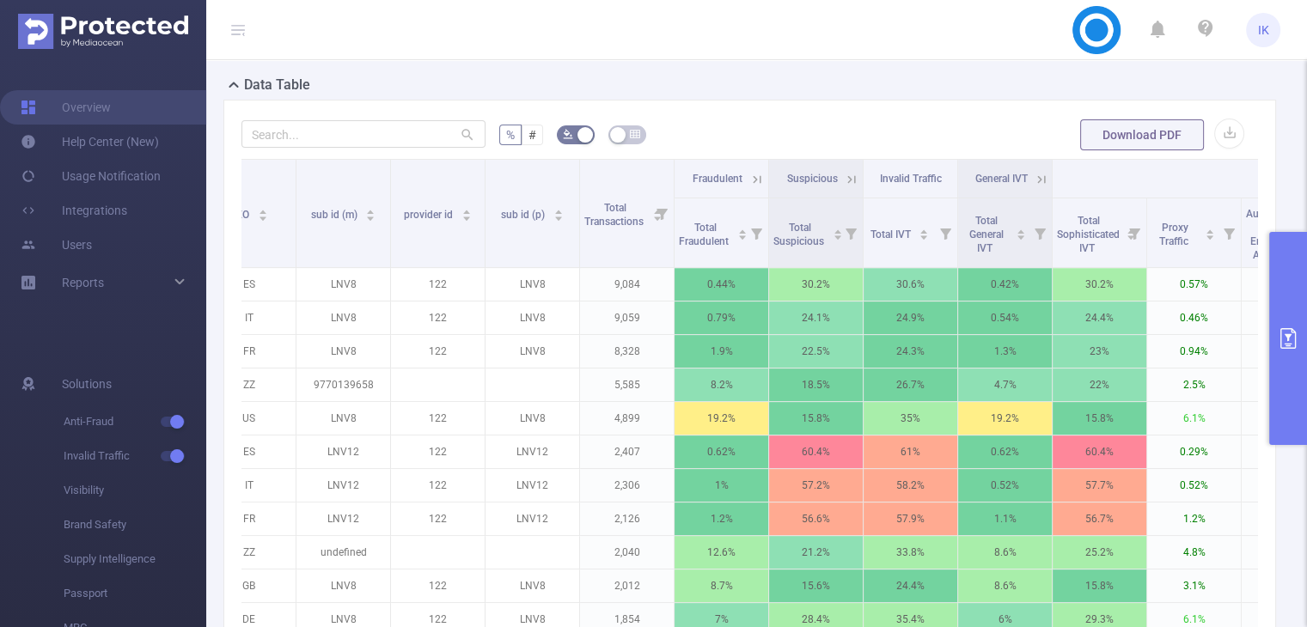
click at [1043, 180] on icon at bounding box center [1041, 179] width 15 height 15
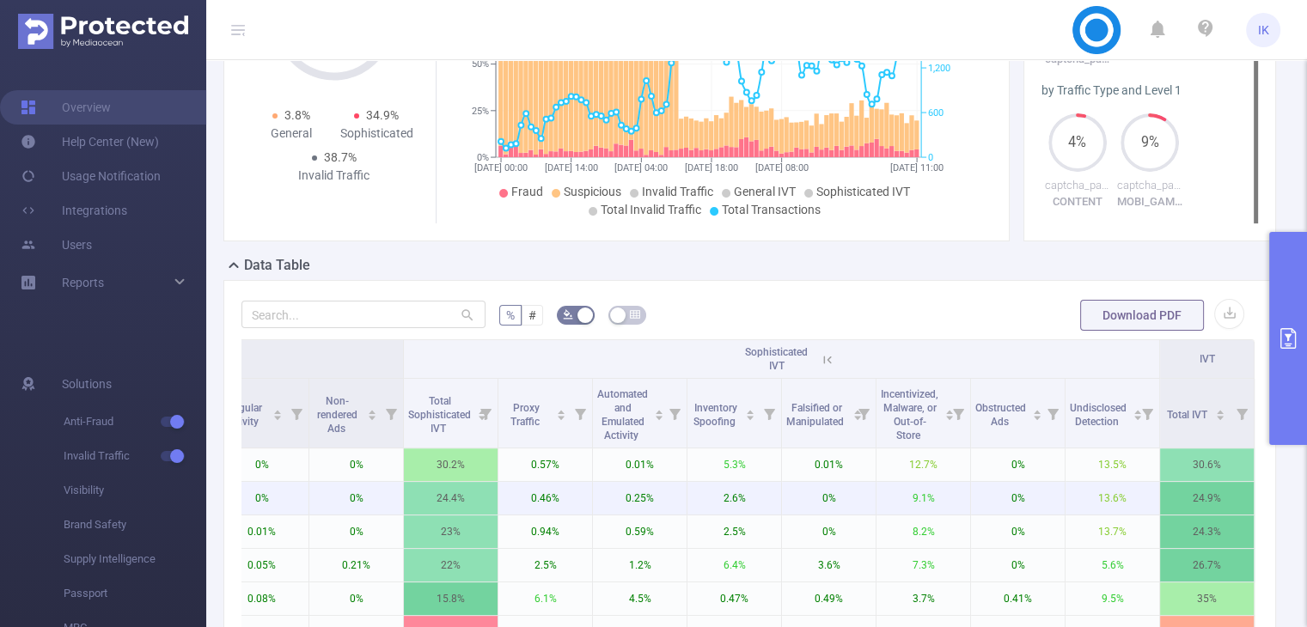
scroll to position [329, 0]
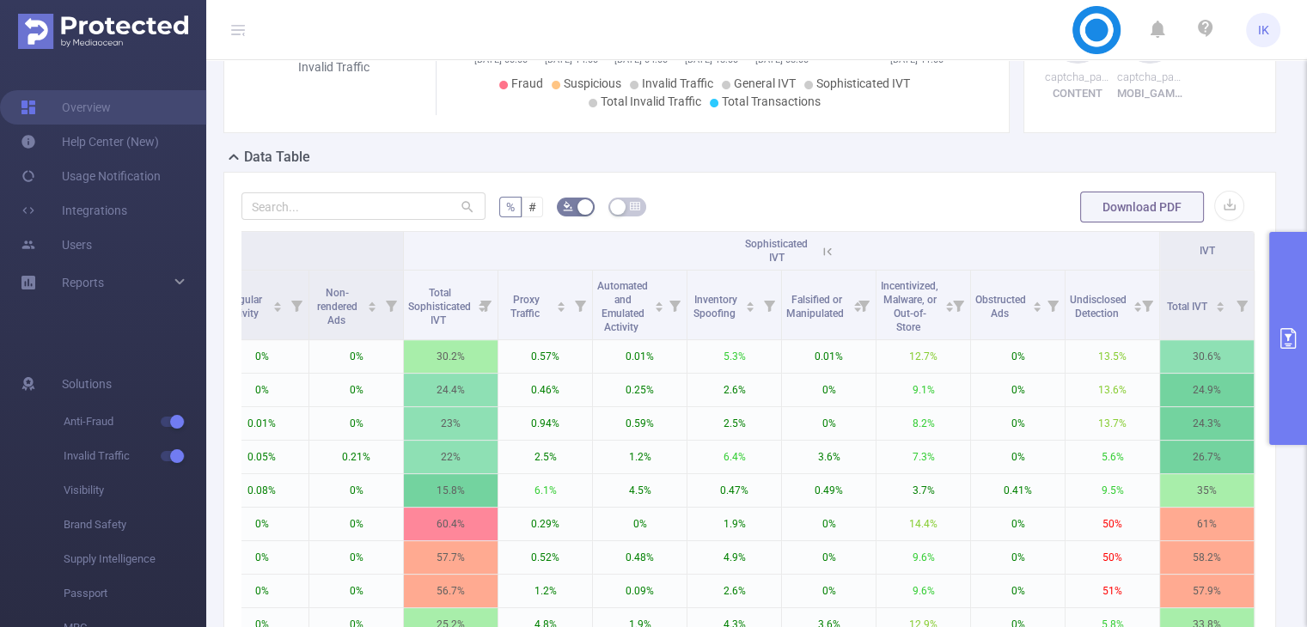
click at [815, 242] on icon at bounding box center [825, 250] width 21 height 17
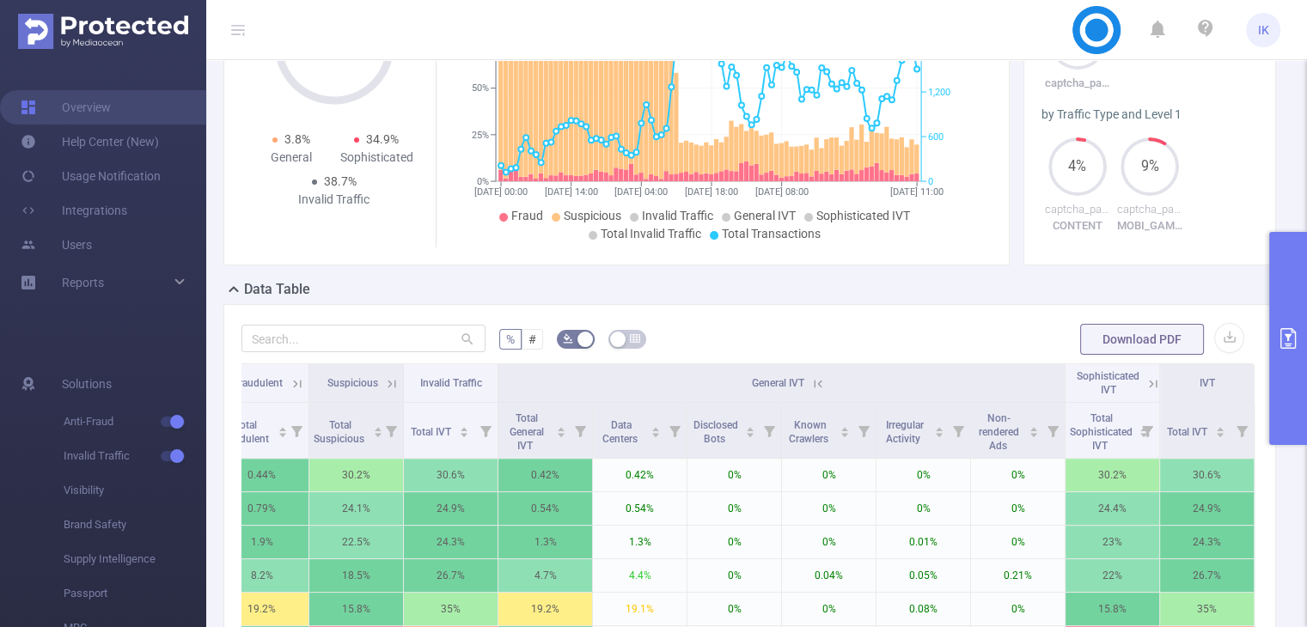
scroll to position [258, 0]
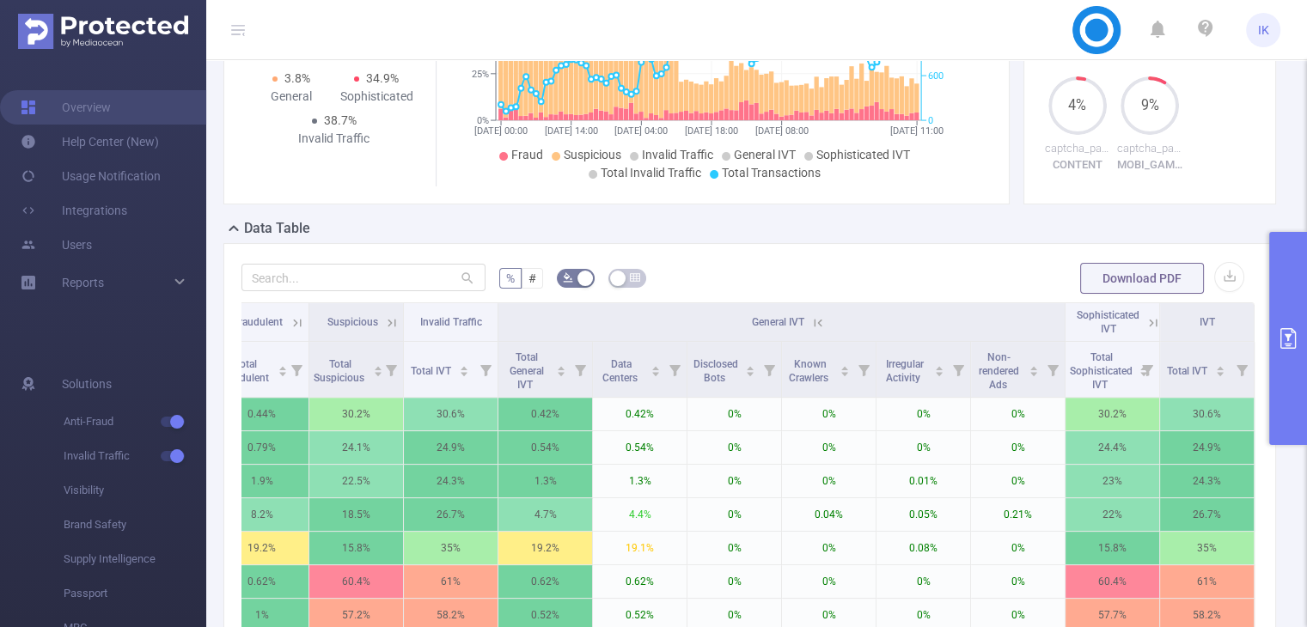
click at [818, 321] on icon at bounding box center [818, 322] width 15 height 15
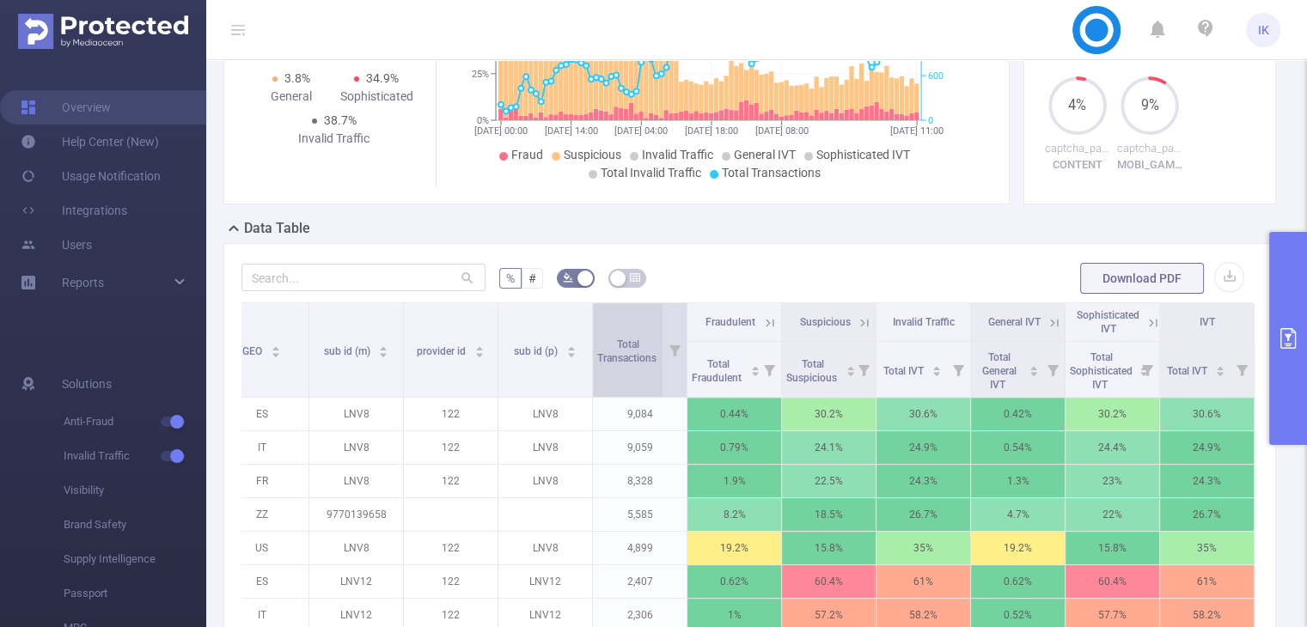
click at [627, 346] on span "Total Transactions" at bounding box center [628, 349] width 62 height 31
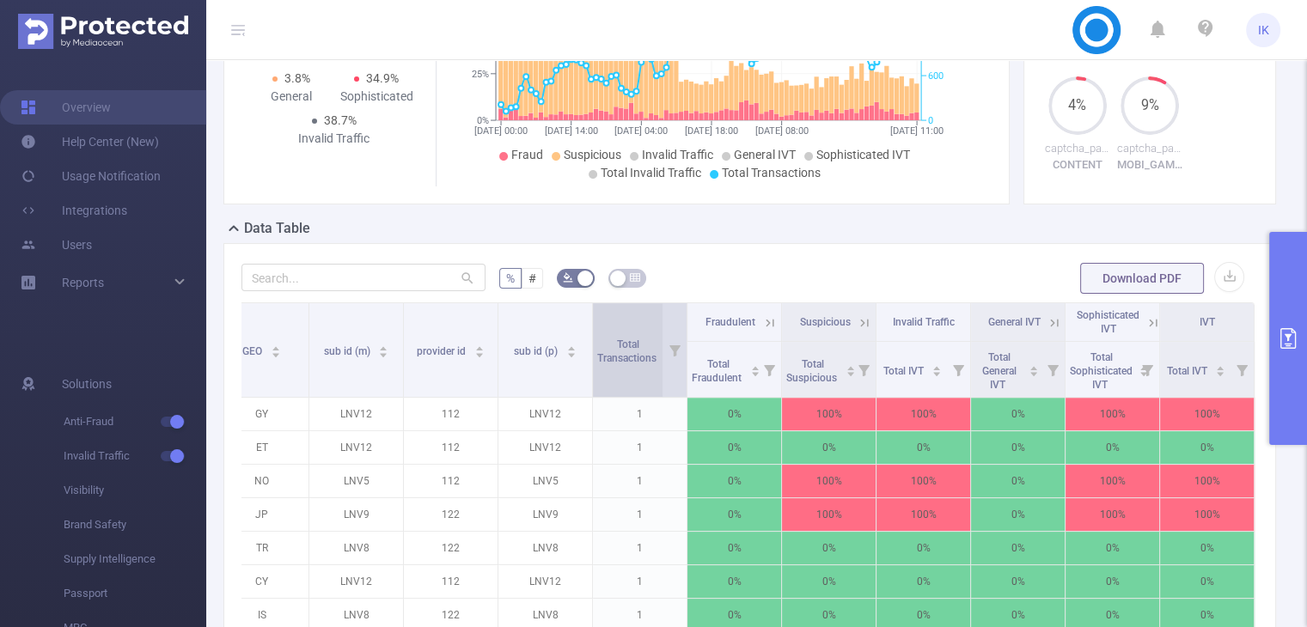
click at [627, 346] on span "Total Transactions" at bounding box center [628, 349] width 62 height 31
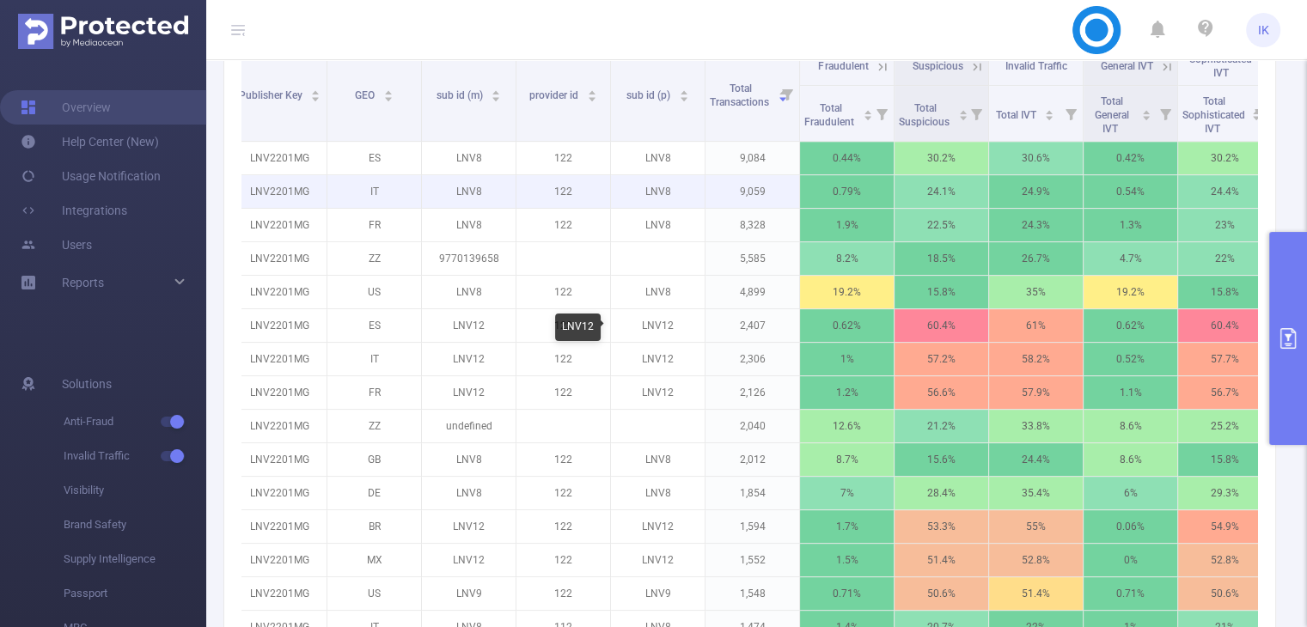
scroll to position [487, 0]
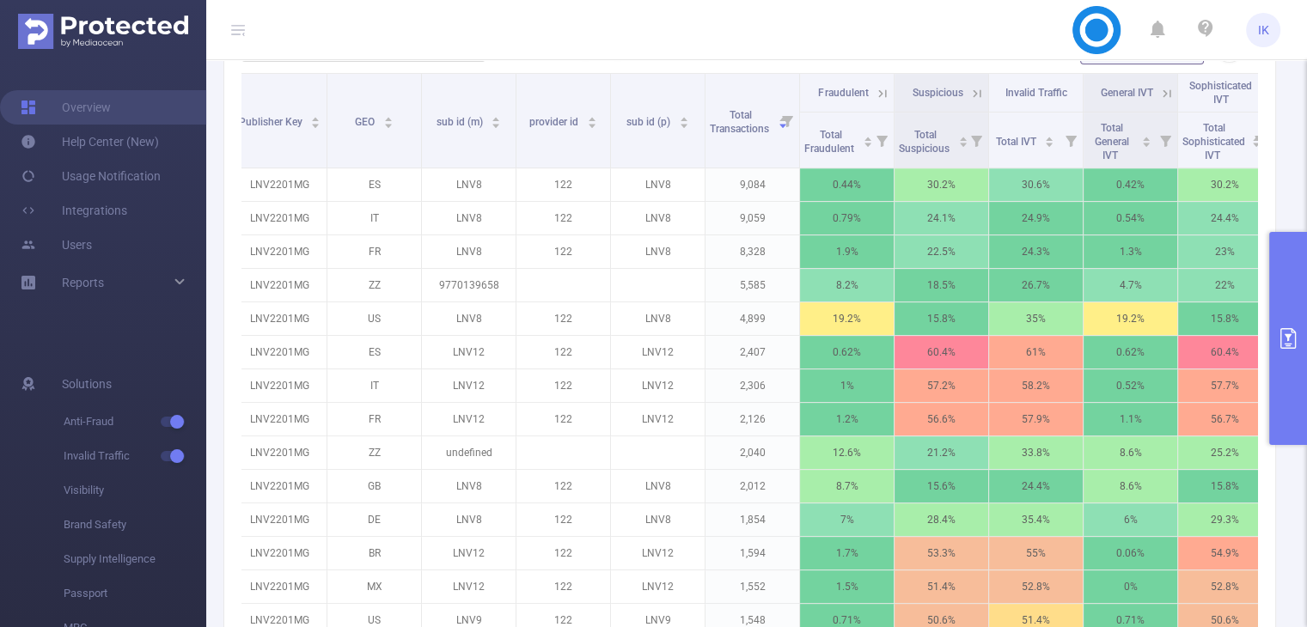
click at [1227, 13] on ul "IK" at bounding box center [1177, 29] width 208 height 59
